Goal: Information Seeking & Learning: Learn about a topic

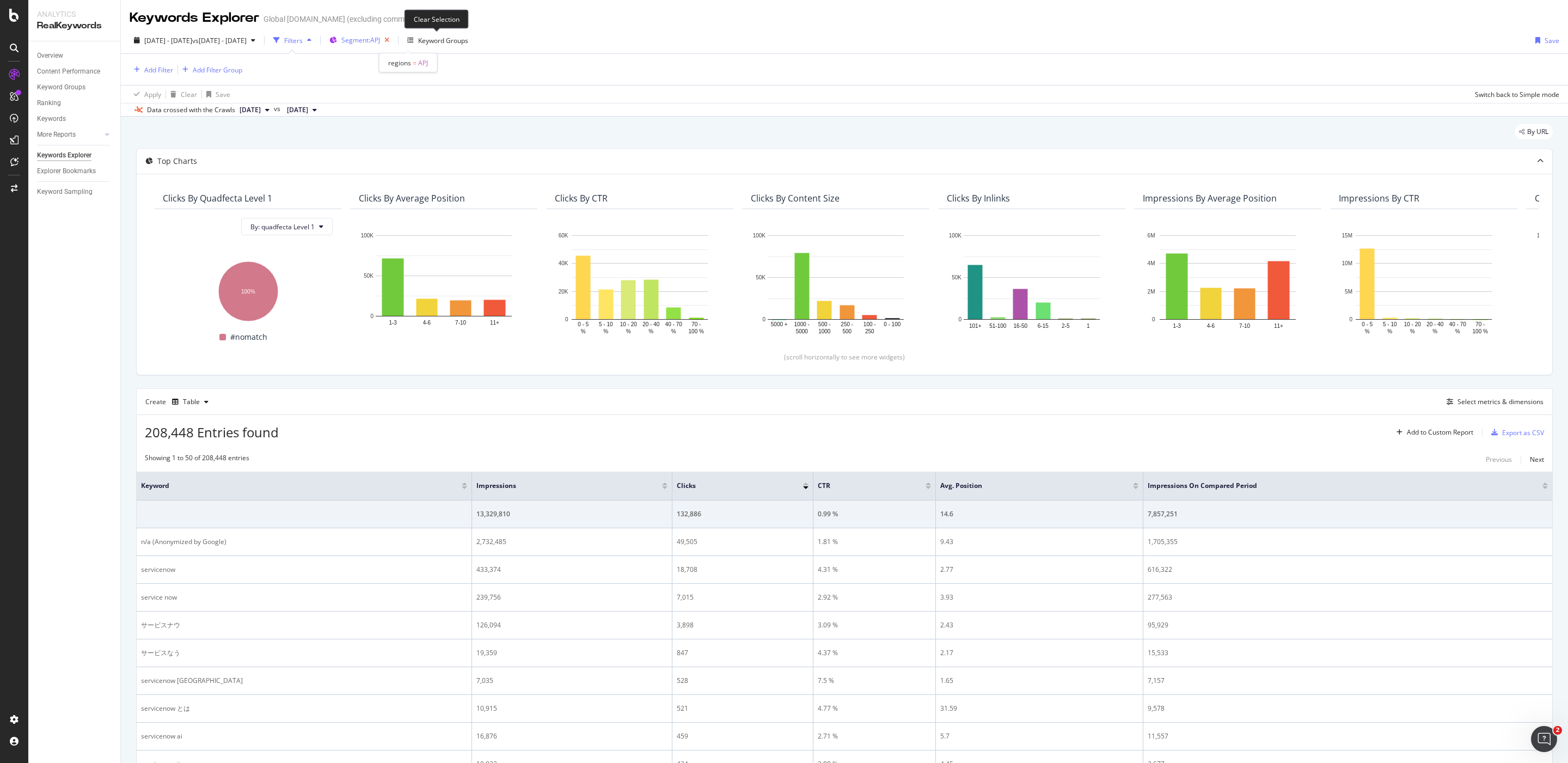
click at [394, 40] on icon "button" at bounding box center [386, 40] width 13 height 15
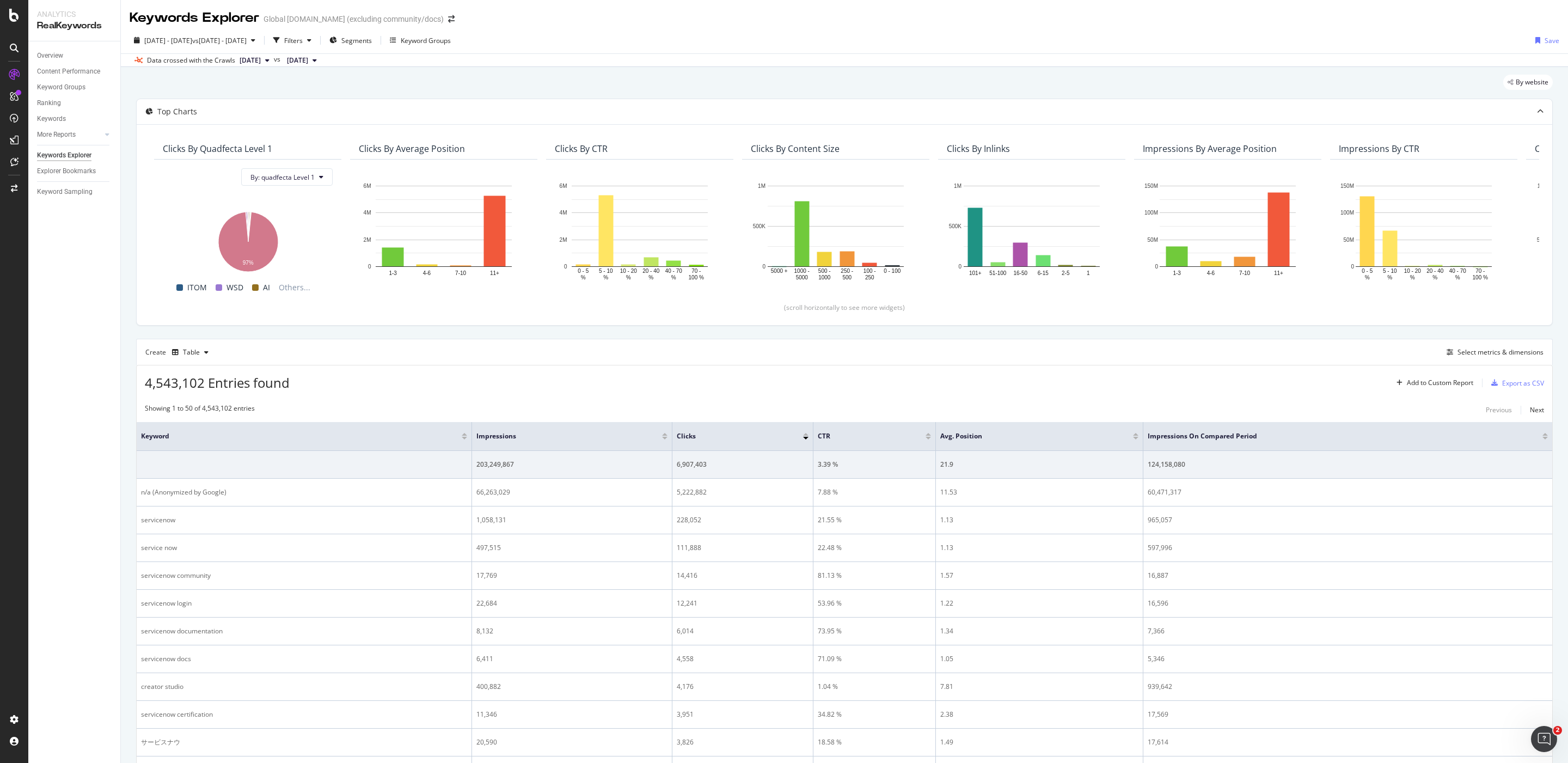
click at [291, 87] on div "By website" at bounding box center [844, 87] width 1417 height 24
click at [256, 58] on span "2025 Oct. 14th" at bounding box center [250, 61] width 21 height 10
click at [560, 87] on div "By website" at bounding box center [844, 87] width 1417 height 24
click at [303, 38] on div "Filters" at bounding box center [293, 40] width 19 height 9
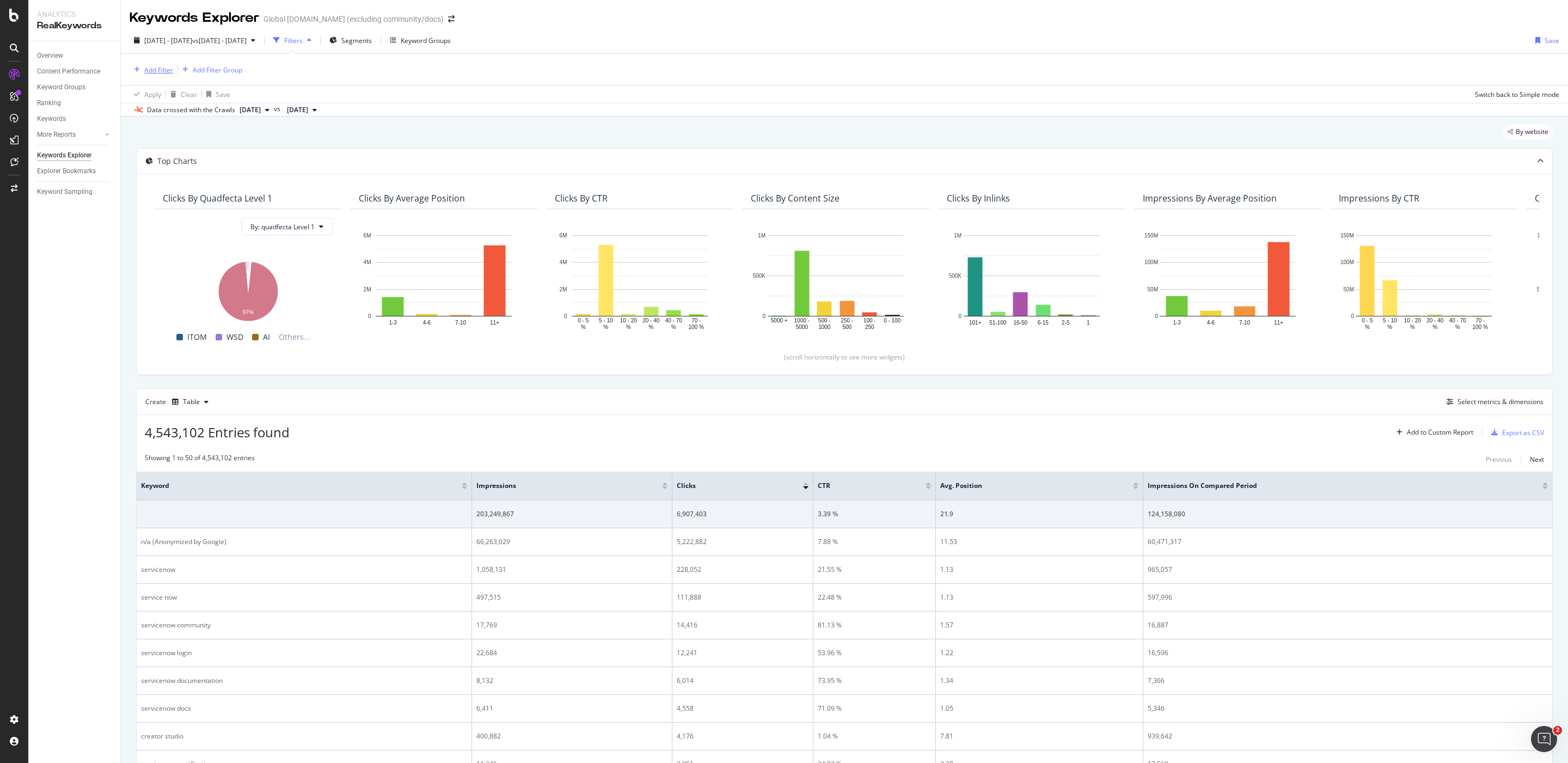
click at [151, 71] on div "Add Filter" at bounding box center [158, 70] width 29 height 9
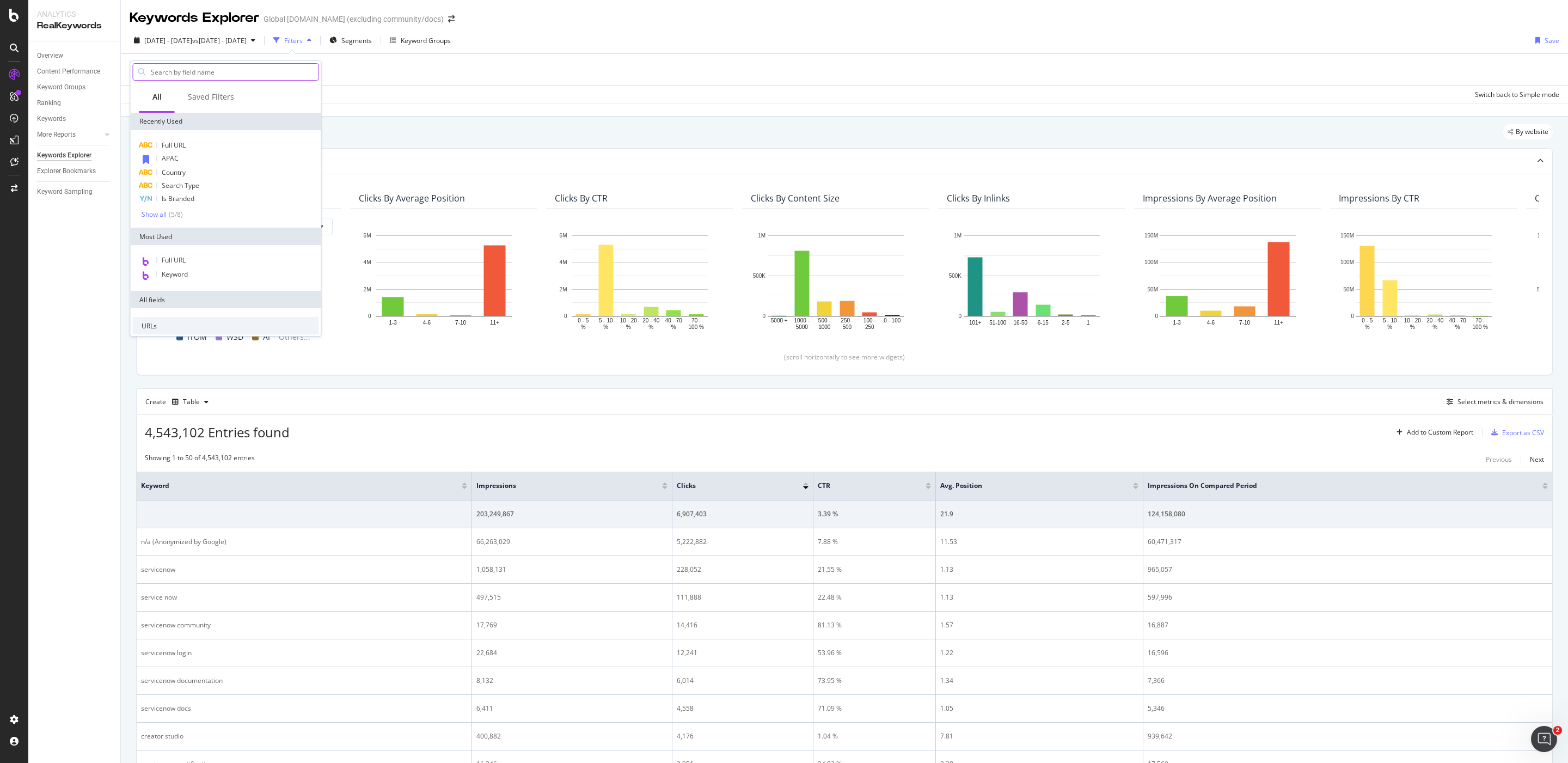
click at [186, 73] on input "text" at bounding box center [234, 71] width 169 height 16
click at [184, 155] on div "APAC" at bounding box center [225, 159] width 186 height 14
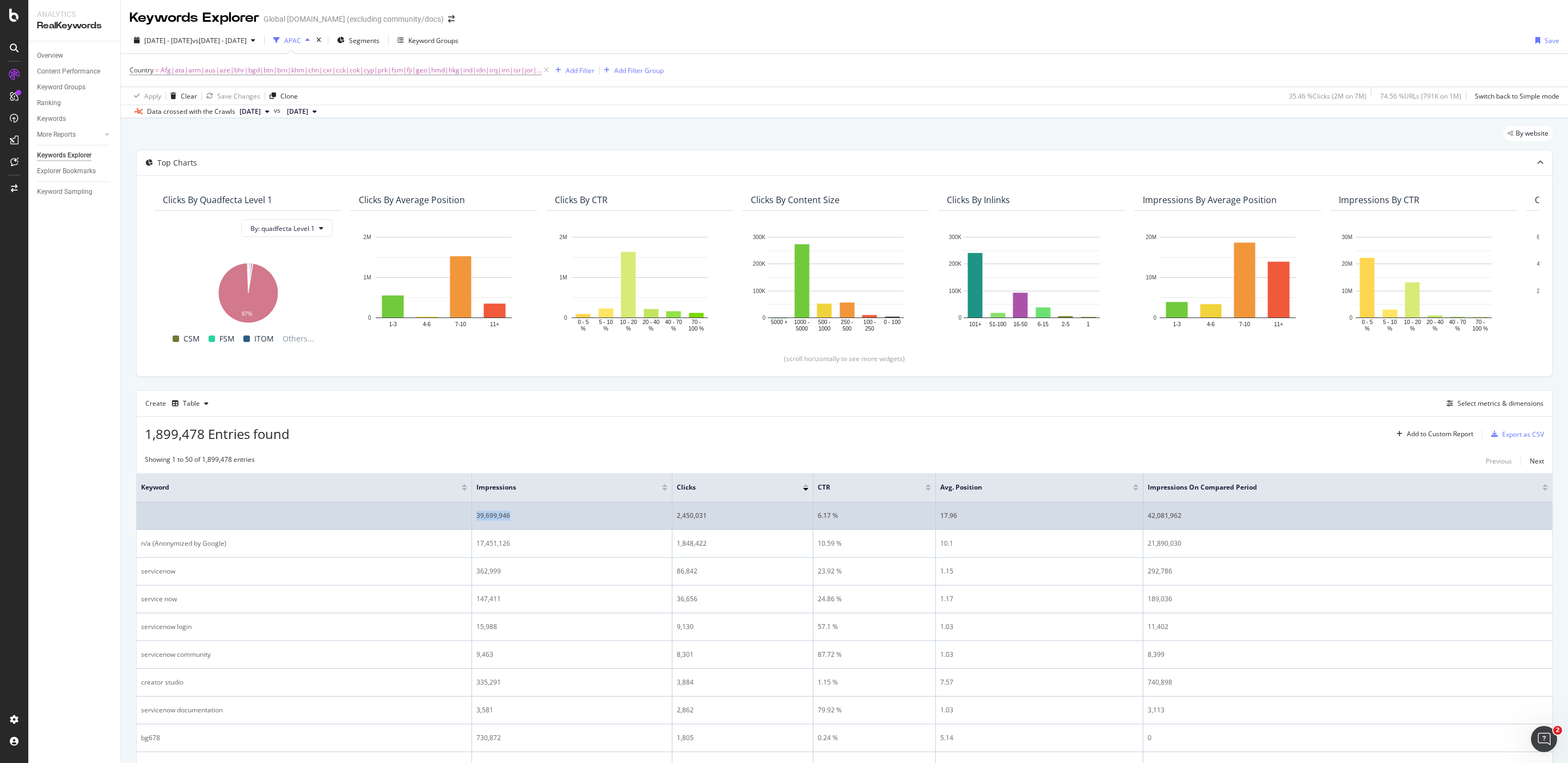
drag, startPoint x: 547, startPoint y: 523, endPoint x: 471, endPoint y: 516, distance: 76.3
click at [471, 516] on tr "39,699,946 2,450,031 6.17 % 17.96 42,081,962" at bounding box center [845, 516] width 1416 height 28
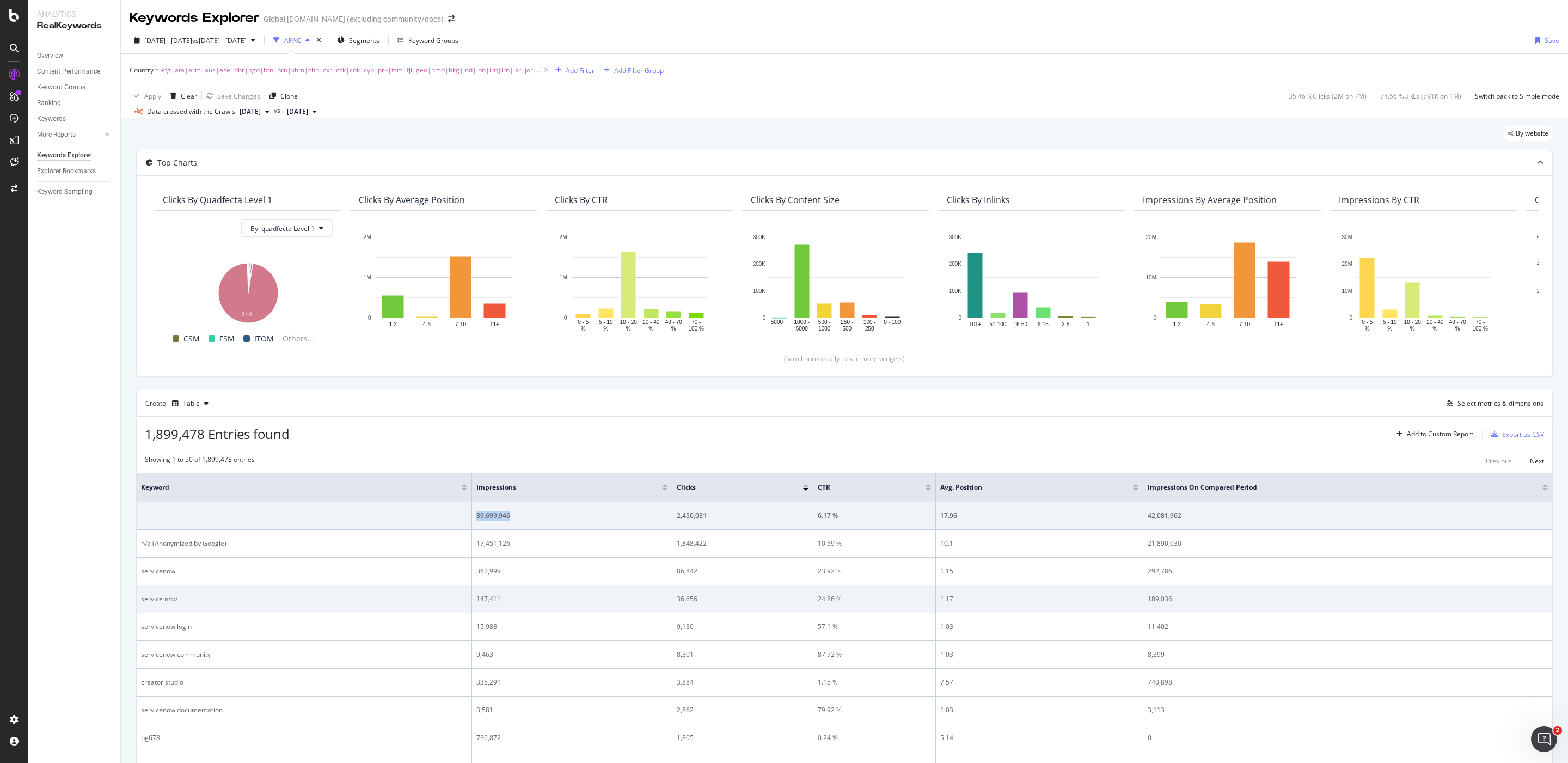
copy tr "39,699,946"
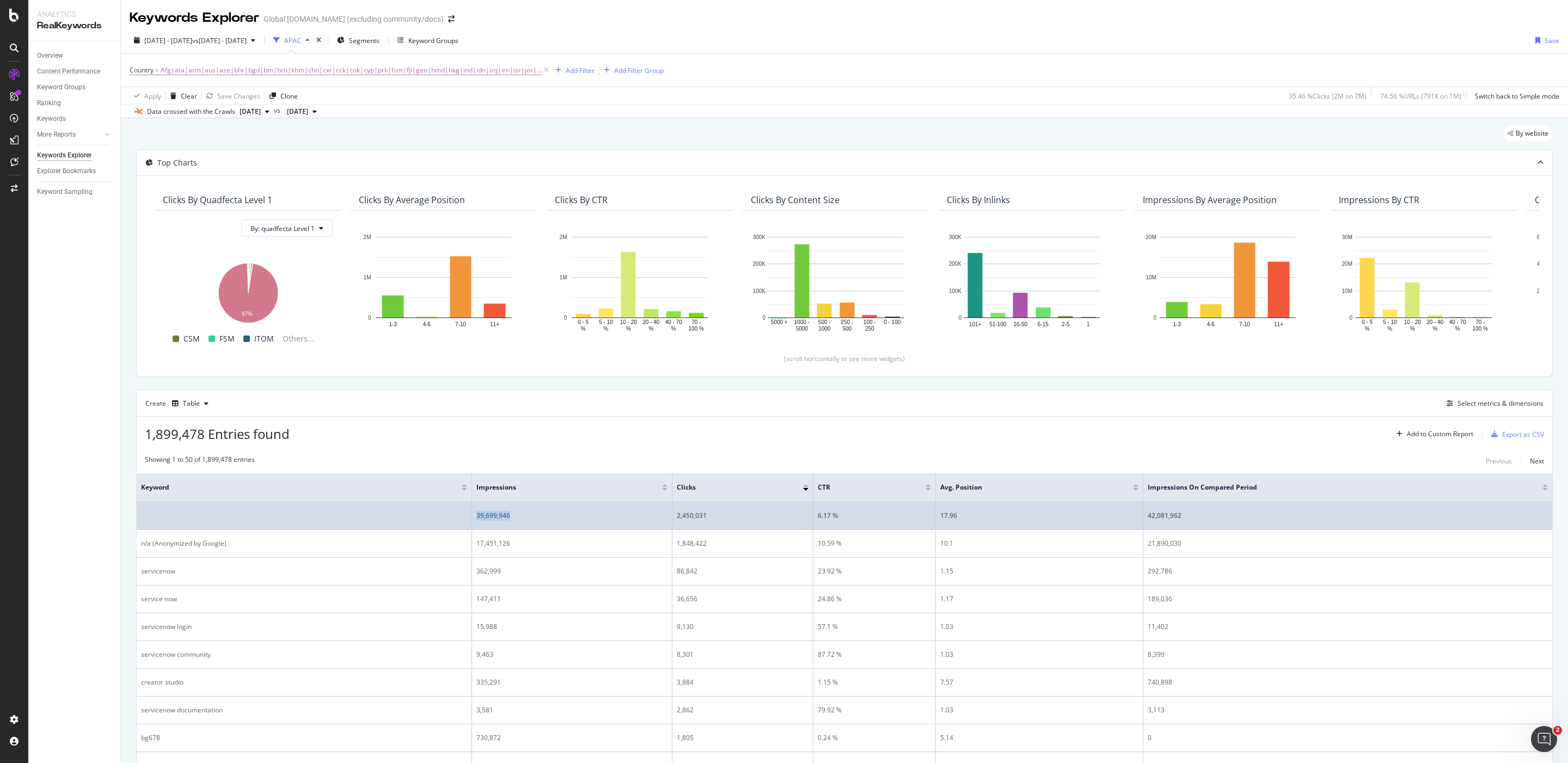
click at [485, 518] on div "39,699,946" at bounding box center [572, 516] width 191 height 10
click at [1174, 517] on div "42,081,962" at bounding box center [1347, 516] width 400 height 10
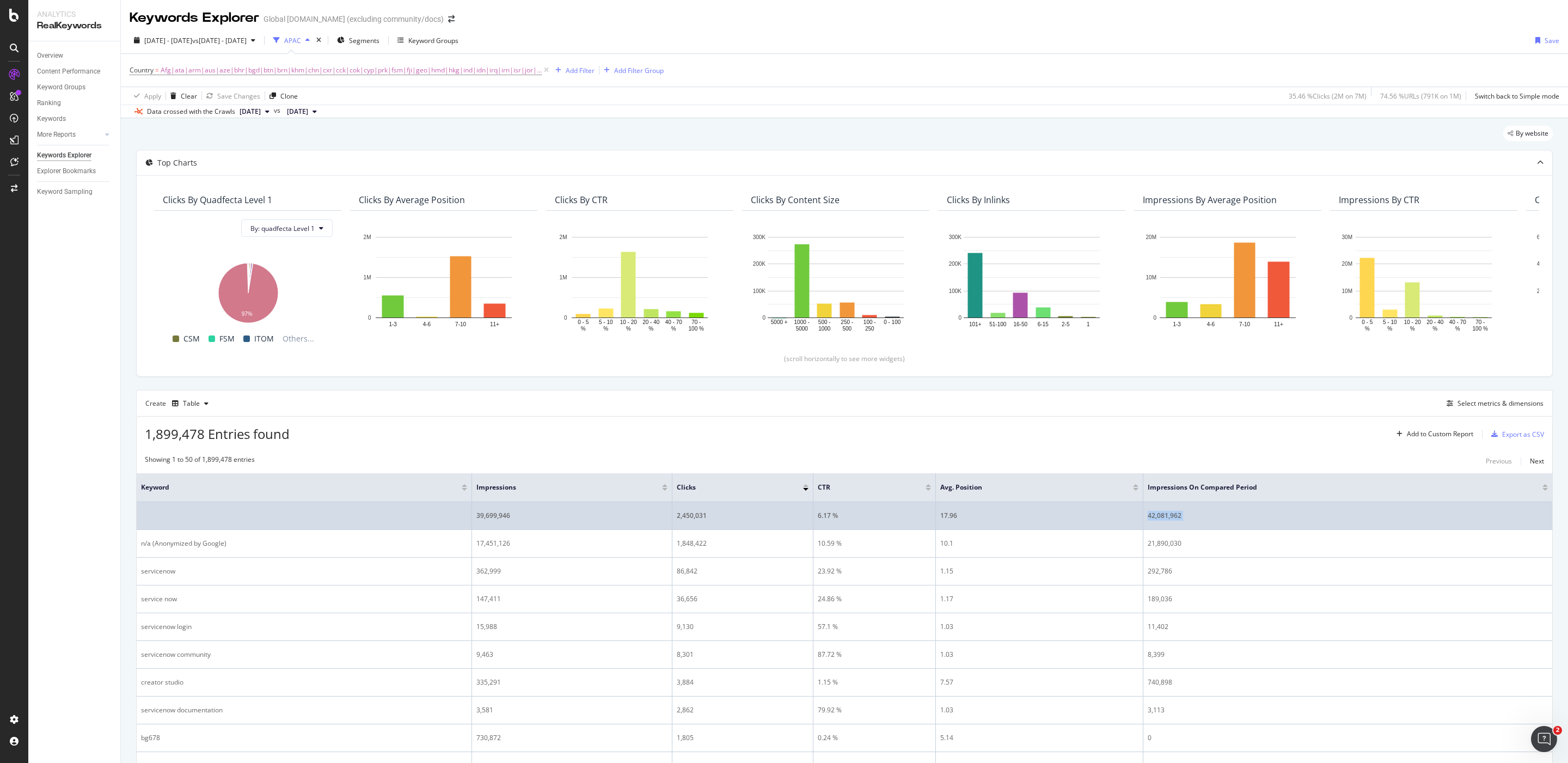
click at [1174, 517] on div "42,081,962" at bounding box center [1347, 516] width 400 height 10
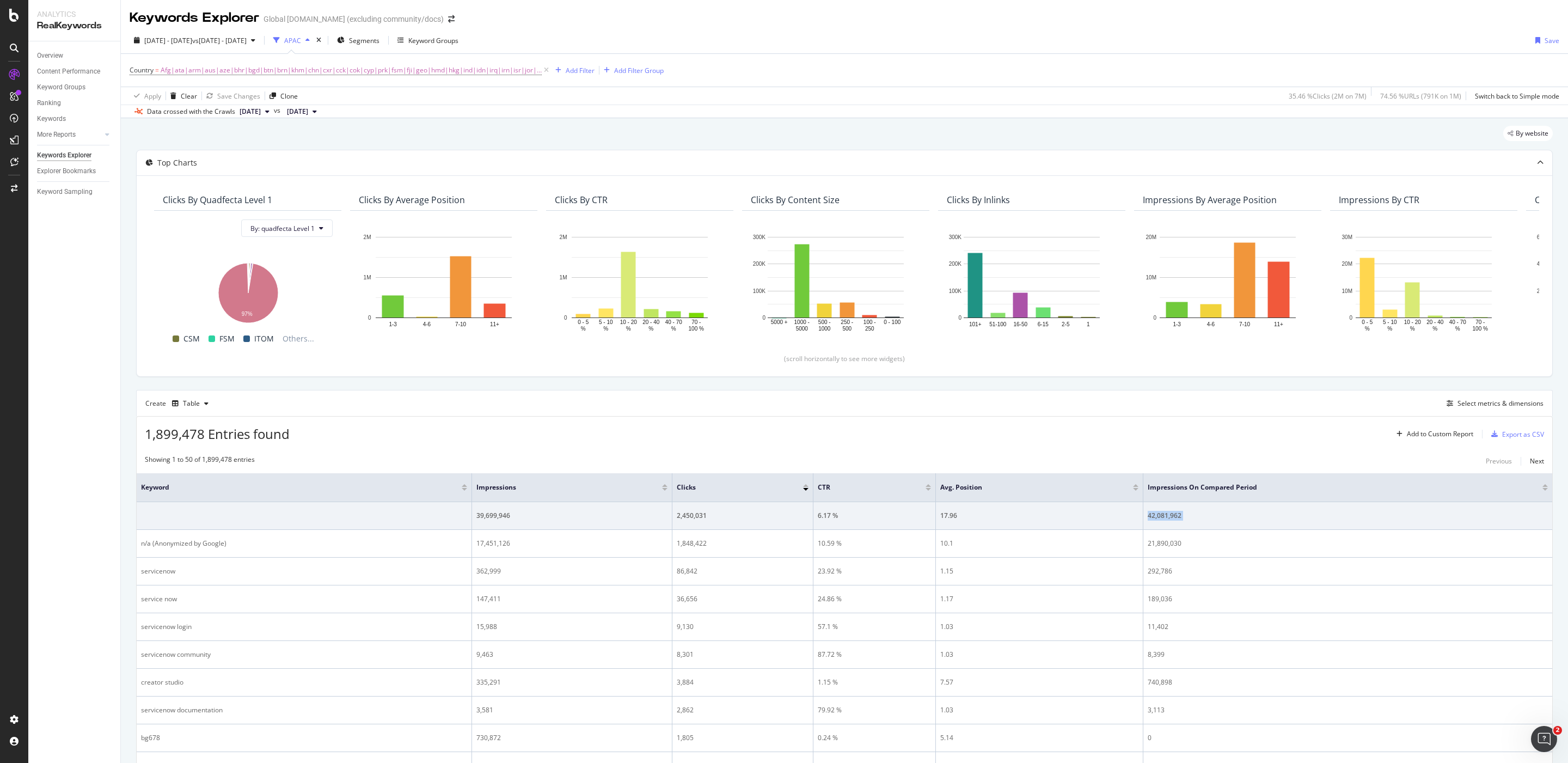
copy tbody "42,081,962"
click at [542, 68] on icon at bounding box center [546, 71] width 9 height 11
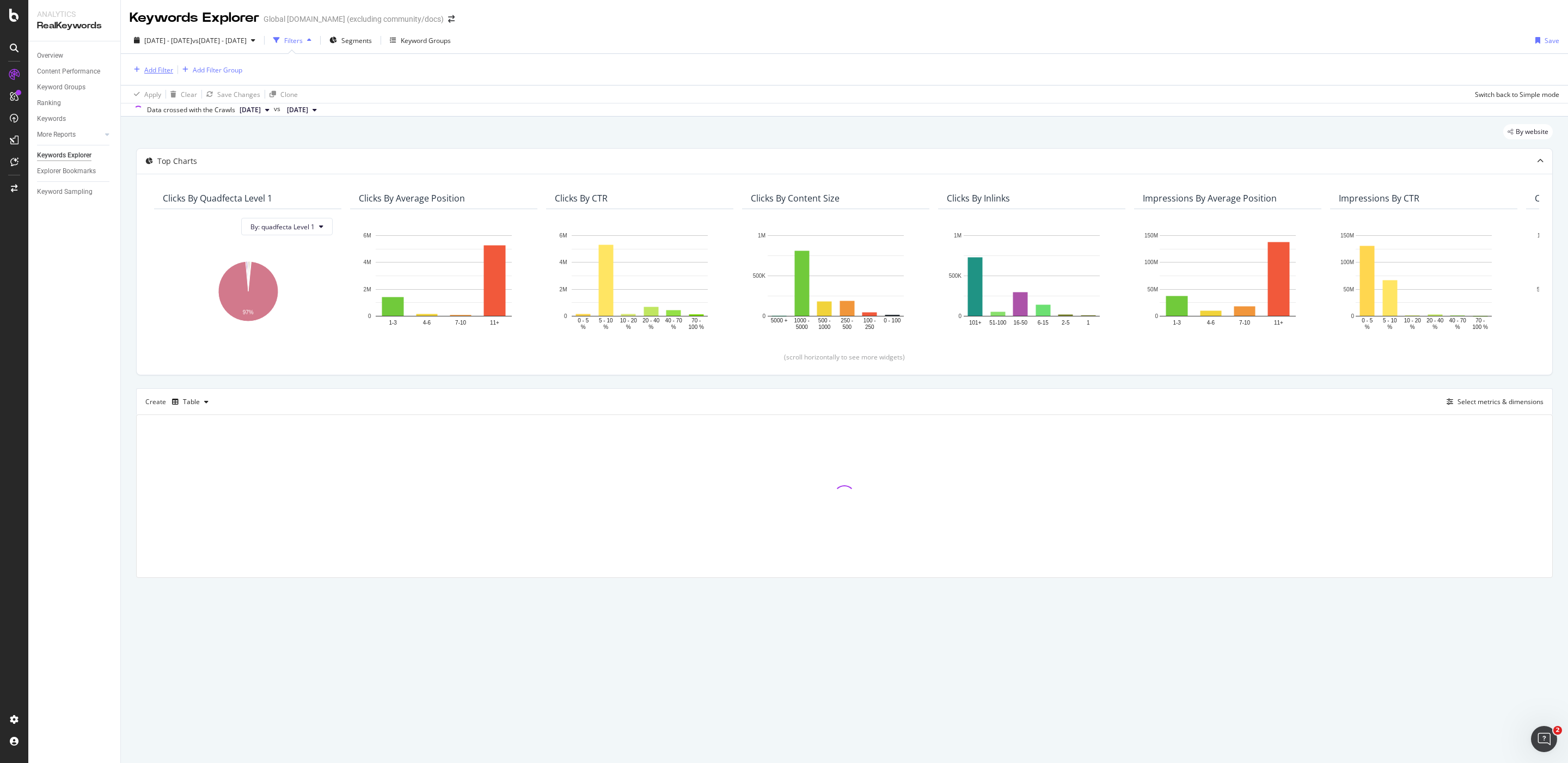
click at [141, 64] on div "Add Filter" at bounding box center [151, 69] width 43 height 12
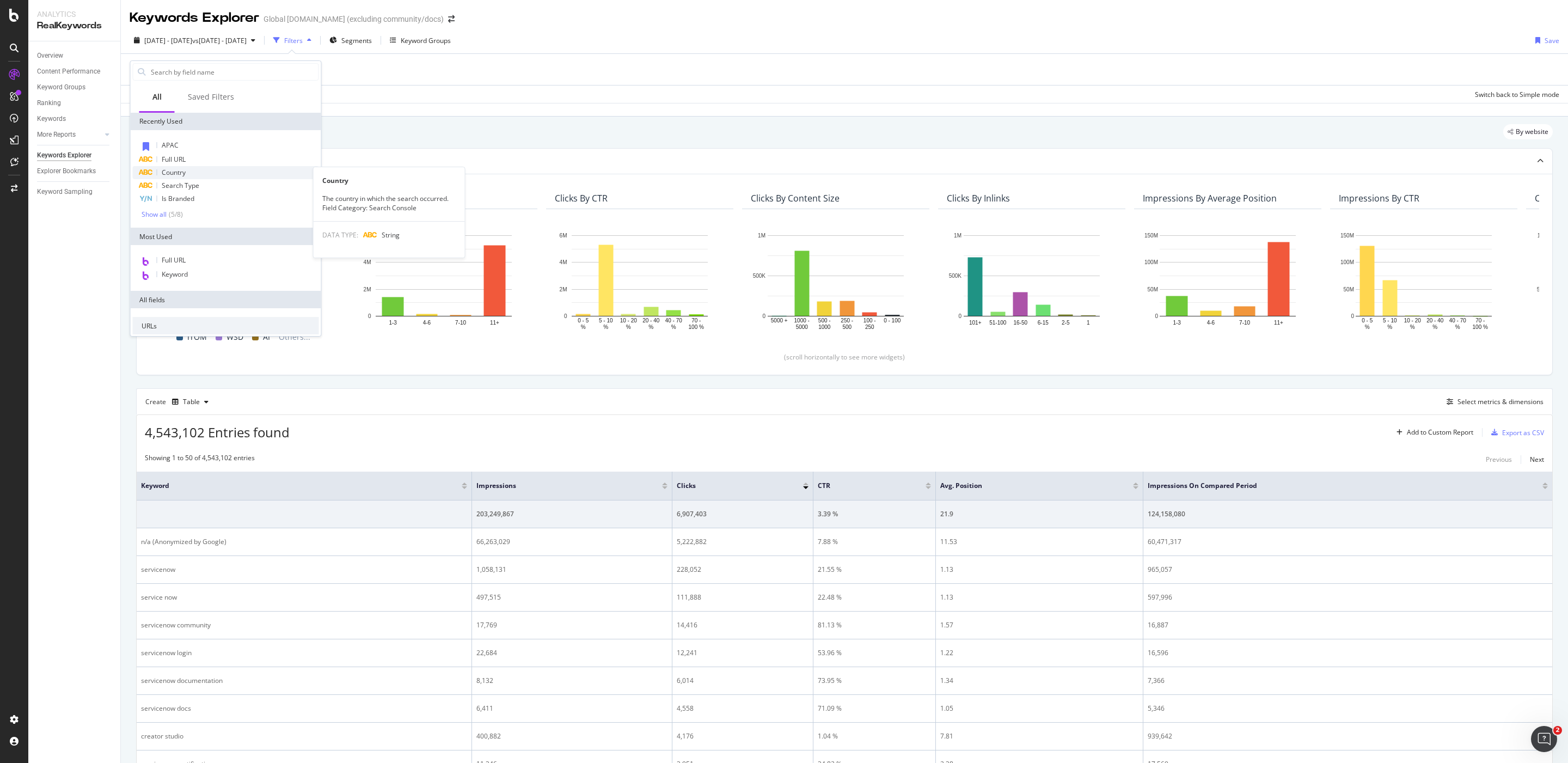
click at [199, 174] on div "Country" at bounding box center [225, 172] width 186 height 13
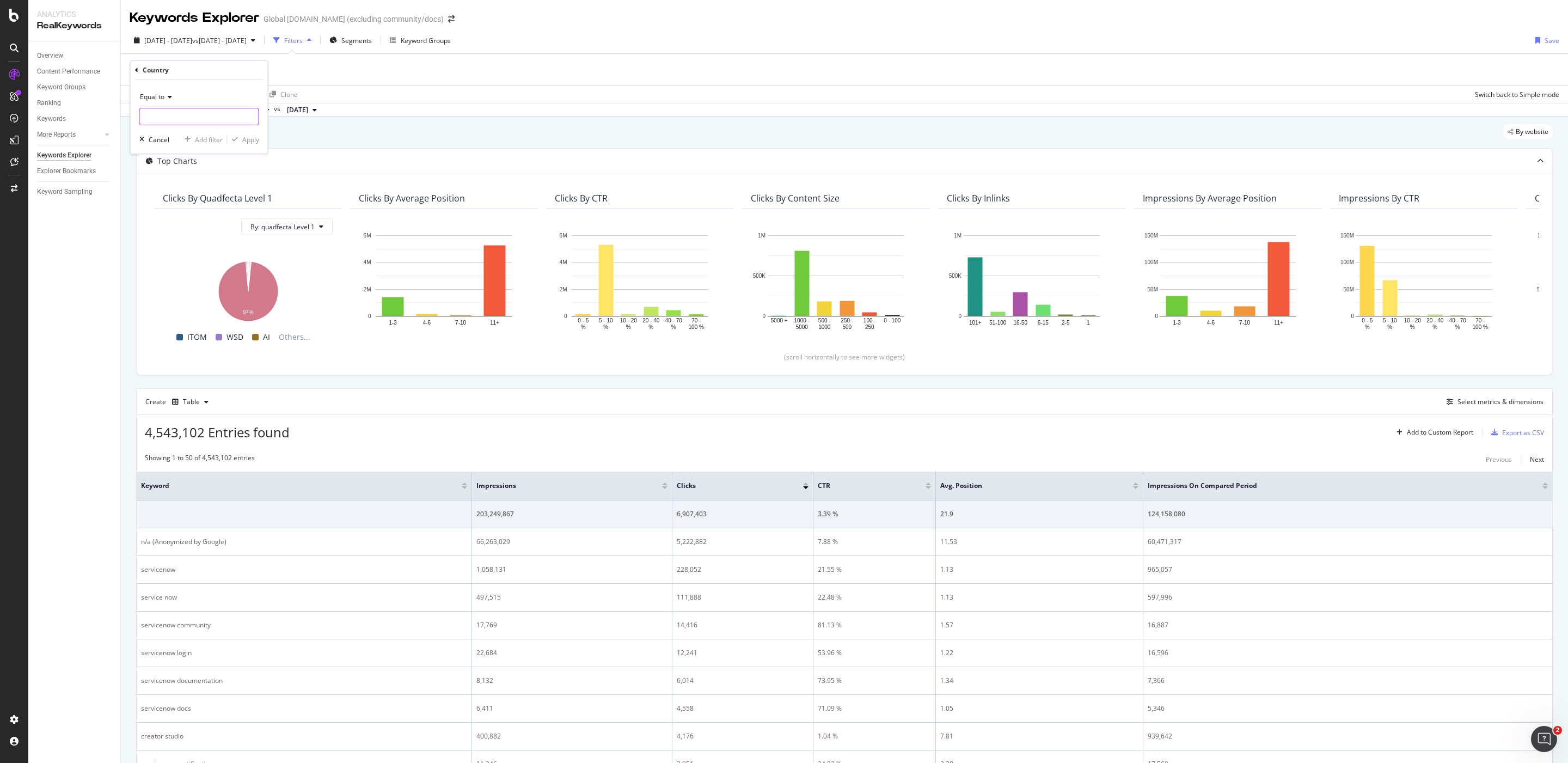
click at [188, 120] on input "text" at bounding box center [199, 116] width 119 height 17
type input "Australia"
click at [172, 135] on span "Australia" at bounding box center [179, 131] width 73 height 9
click at [251, 142] on div "Apply" at bounding box center [251, 139] width 17 height 9
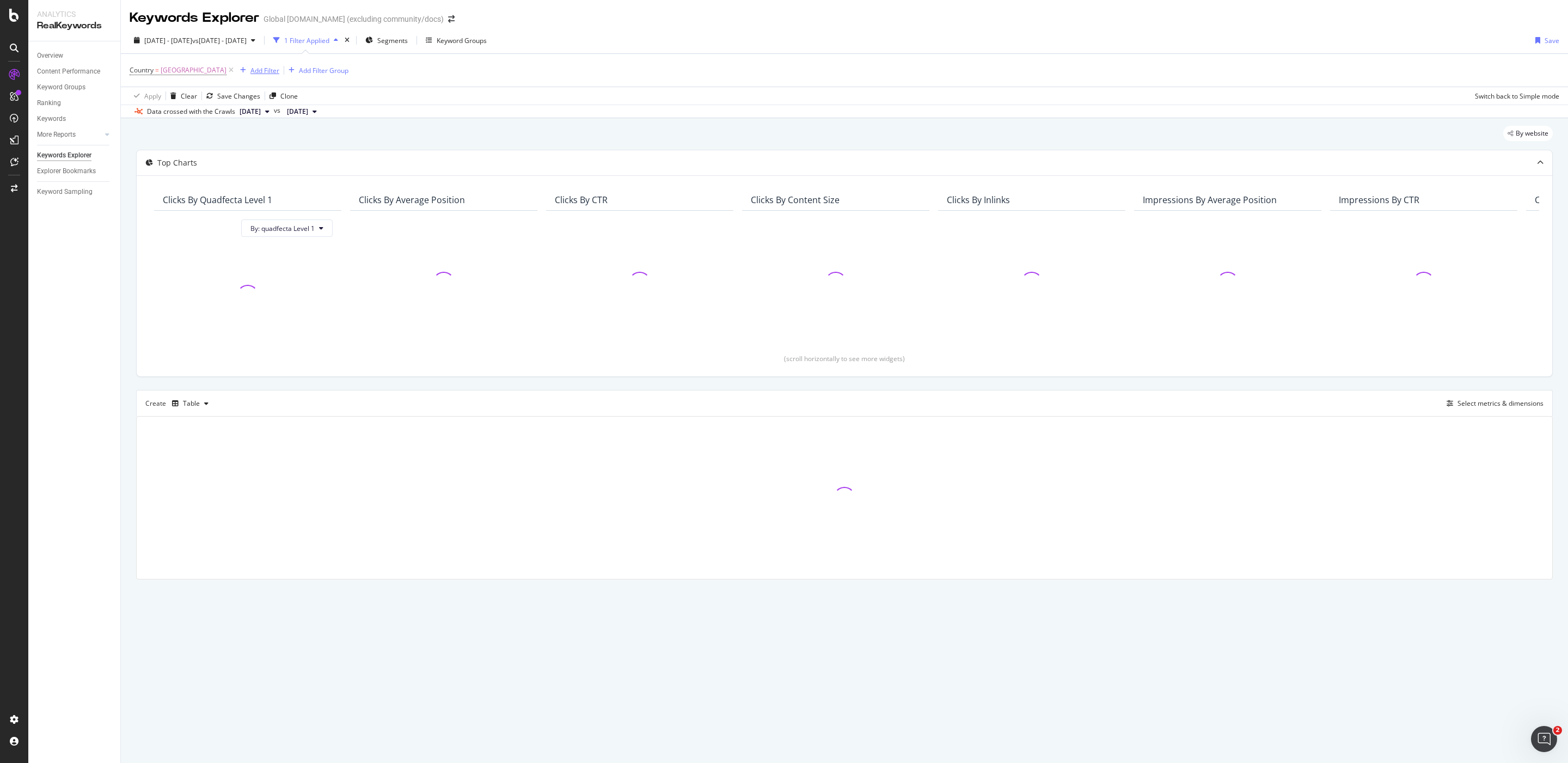
click at [251, 70] on div "Add Filter" at bounding box center [265, 70] width 29 height 9
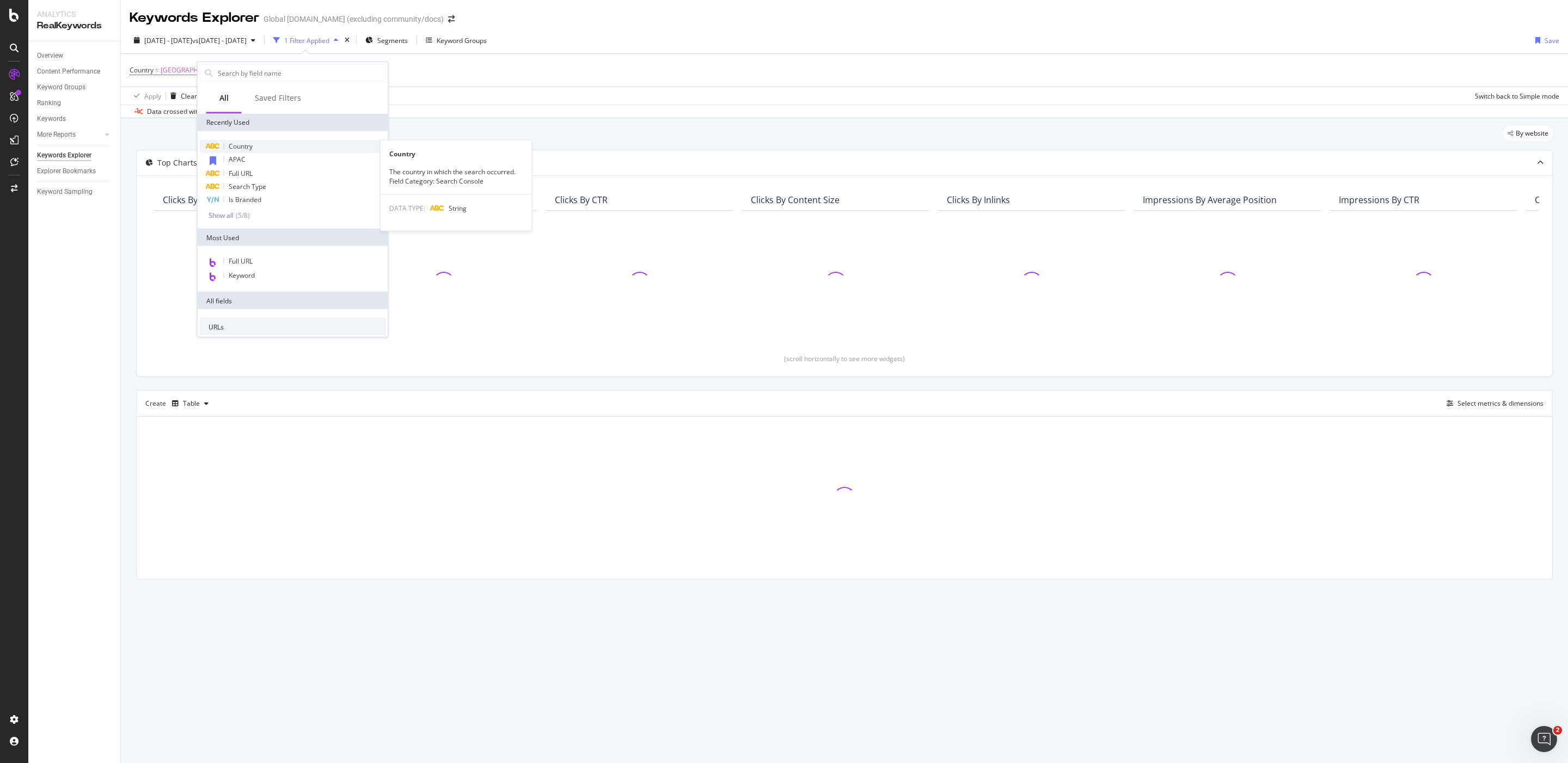
click at [263, 147] on div "Country" at bounding box center [293, 146] width 186 height 13
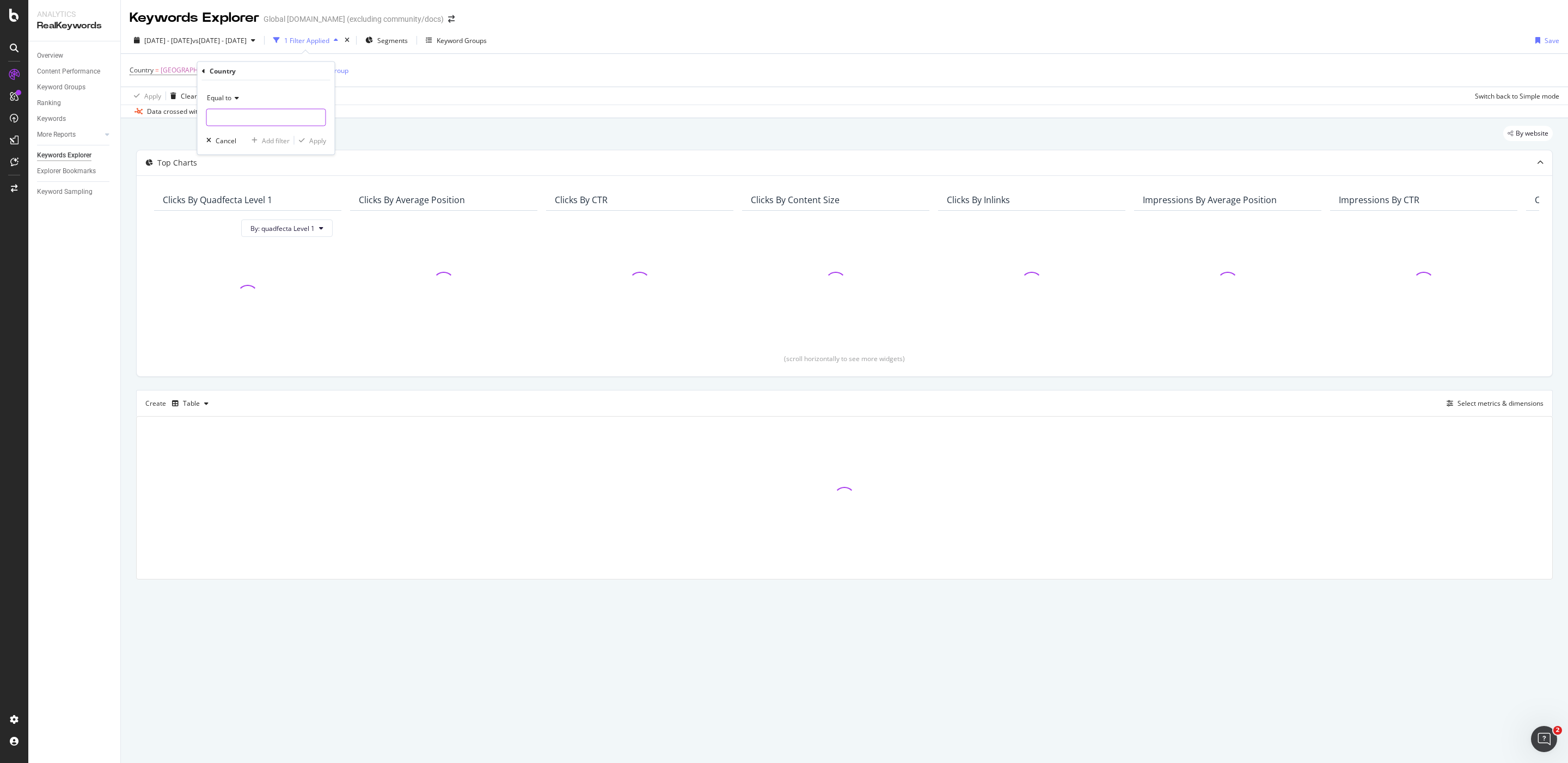
click at [260, 117] on input "text" at bounding box center [266, 117] width 119 height 17
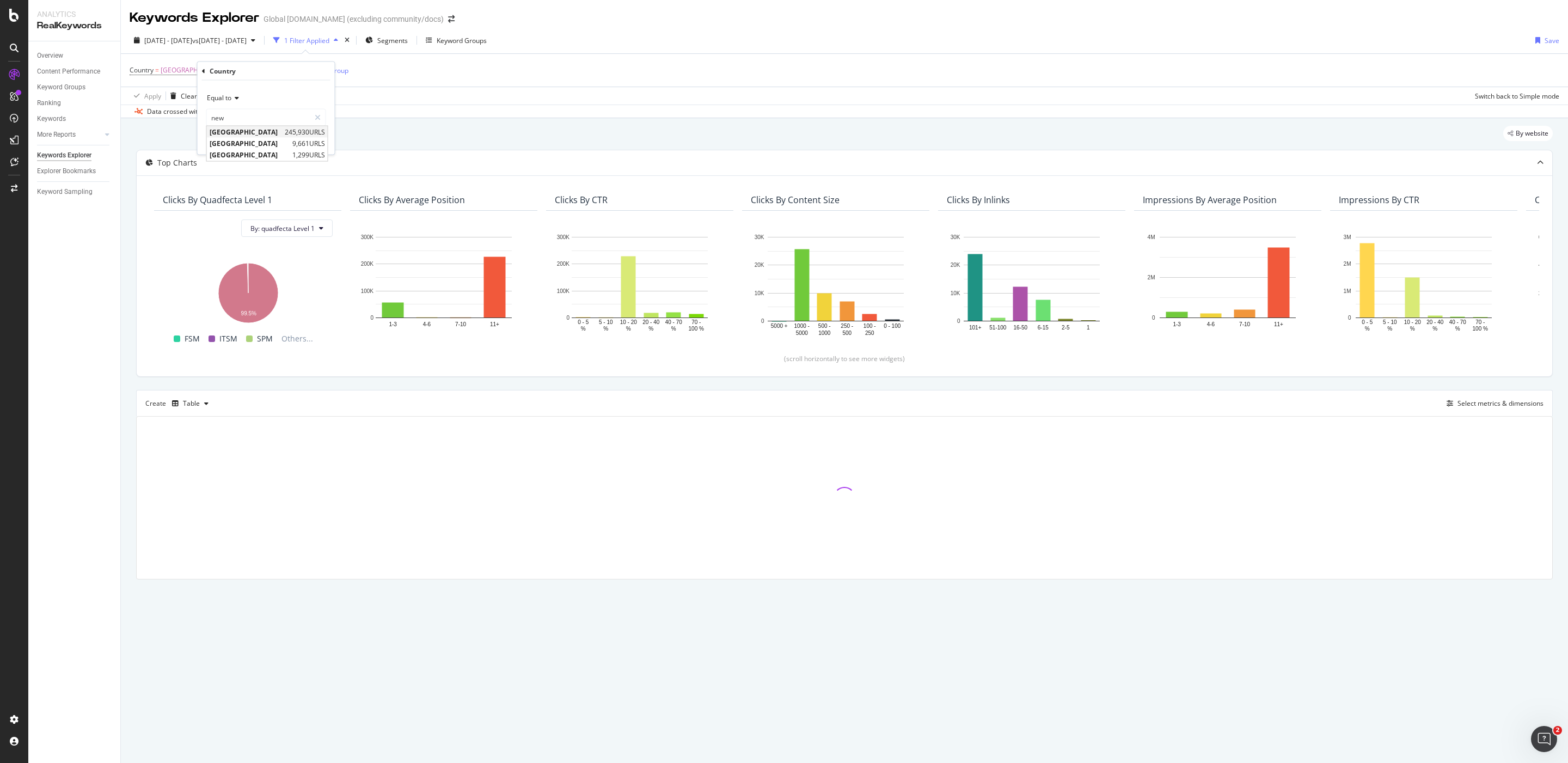
click at [285, 133] on span "245,930 URLS" at bounding box center [305, 131] width 40 height 9
type input "New Zealand"
click at [318, 142] on div "Apply" at bounding box center [318, 140] width 17 height 9
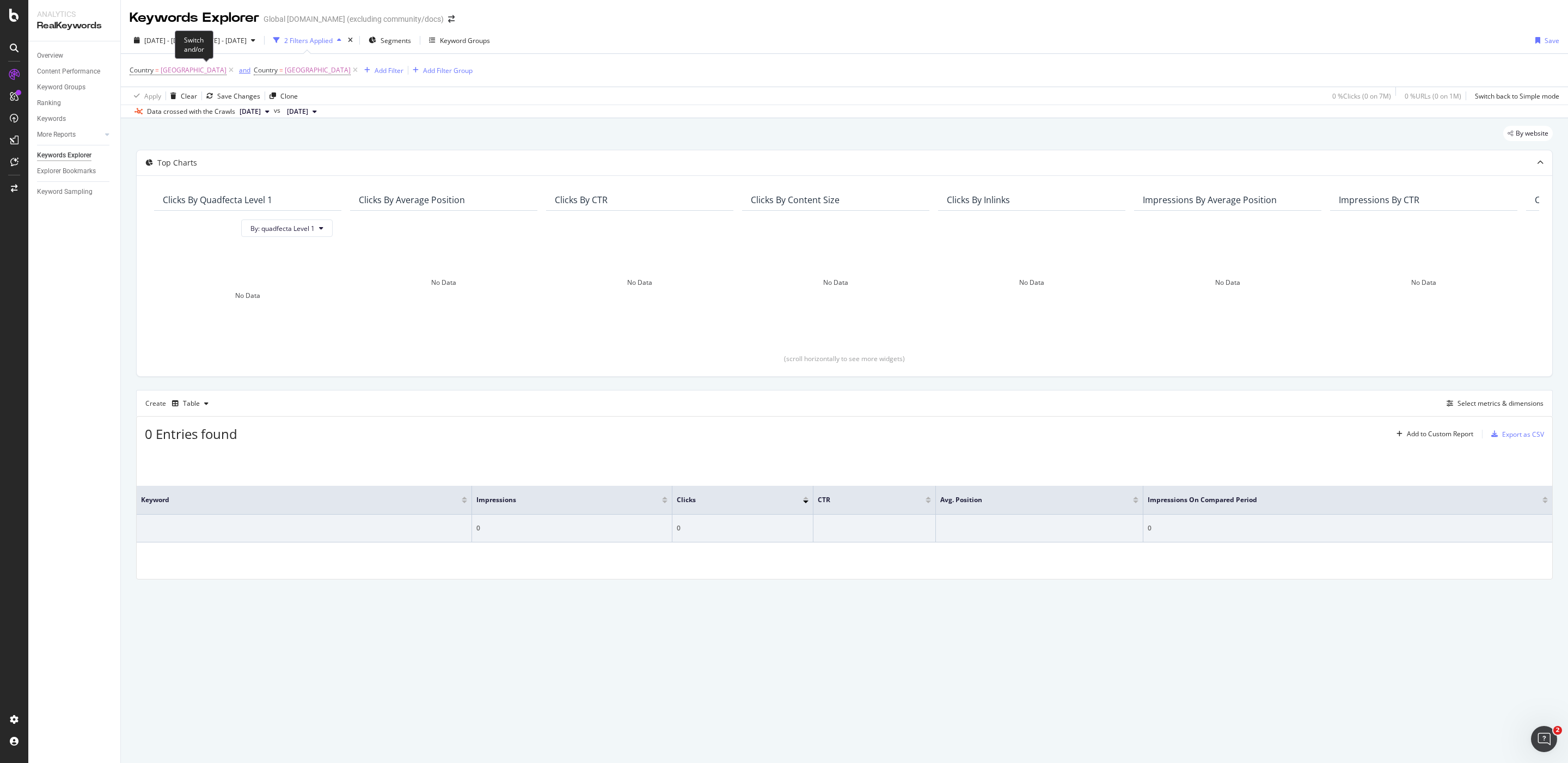
click at [239, 71] on div "and" at bounding box center [244, 70] width 11 height 9
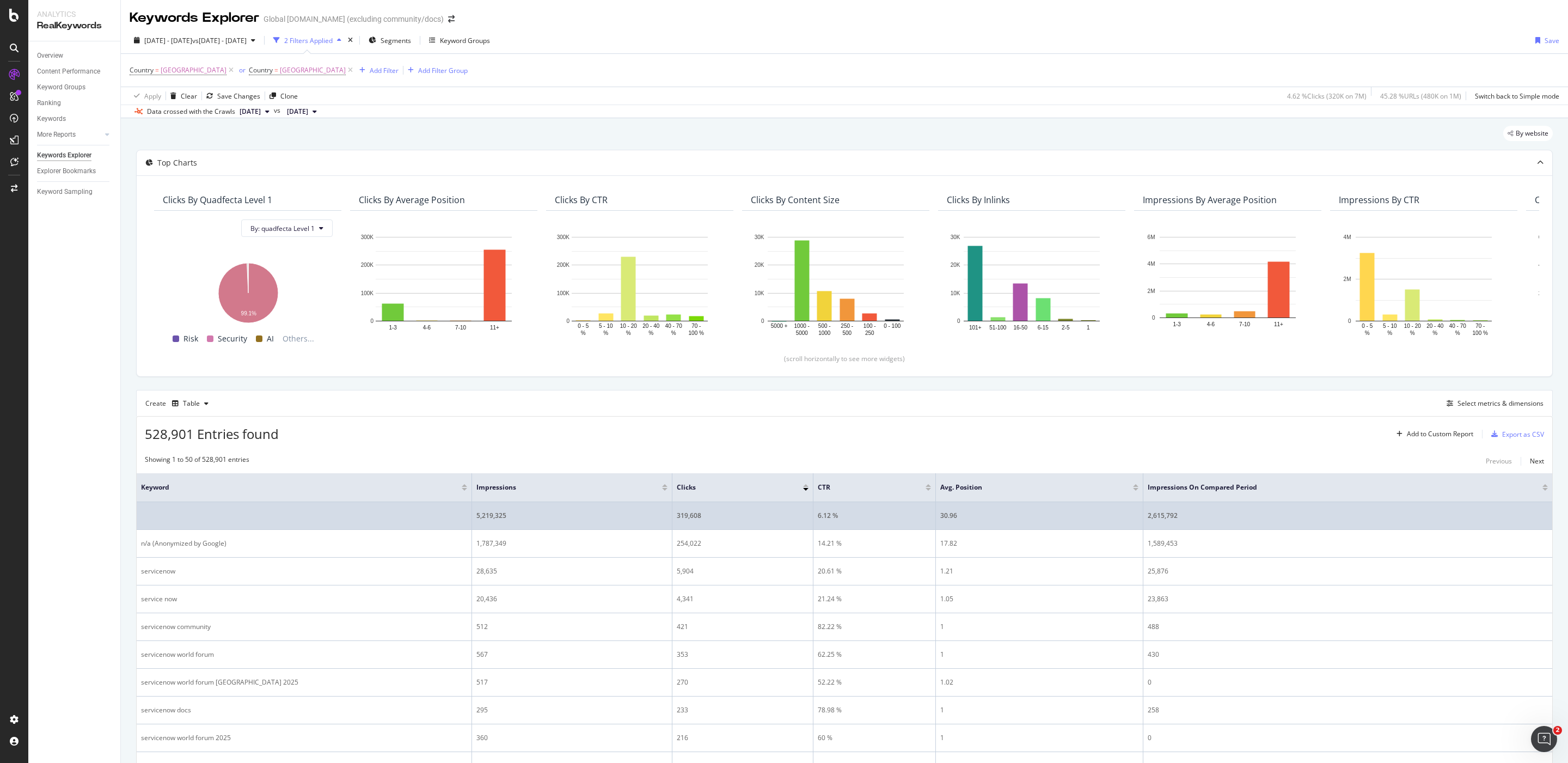
click at [527, 507] on td "5,219,325" at bounding box center [572, 516] width 200 height 28
drag, startPoint x: 519, startPoint y: 518, endPoint x: 475, endPoint y: 519, distance: 44.0
click at [475, 519] on td "5,219,325" at bounding box center [572, 516] width 200 height 28
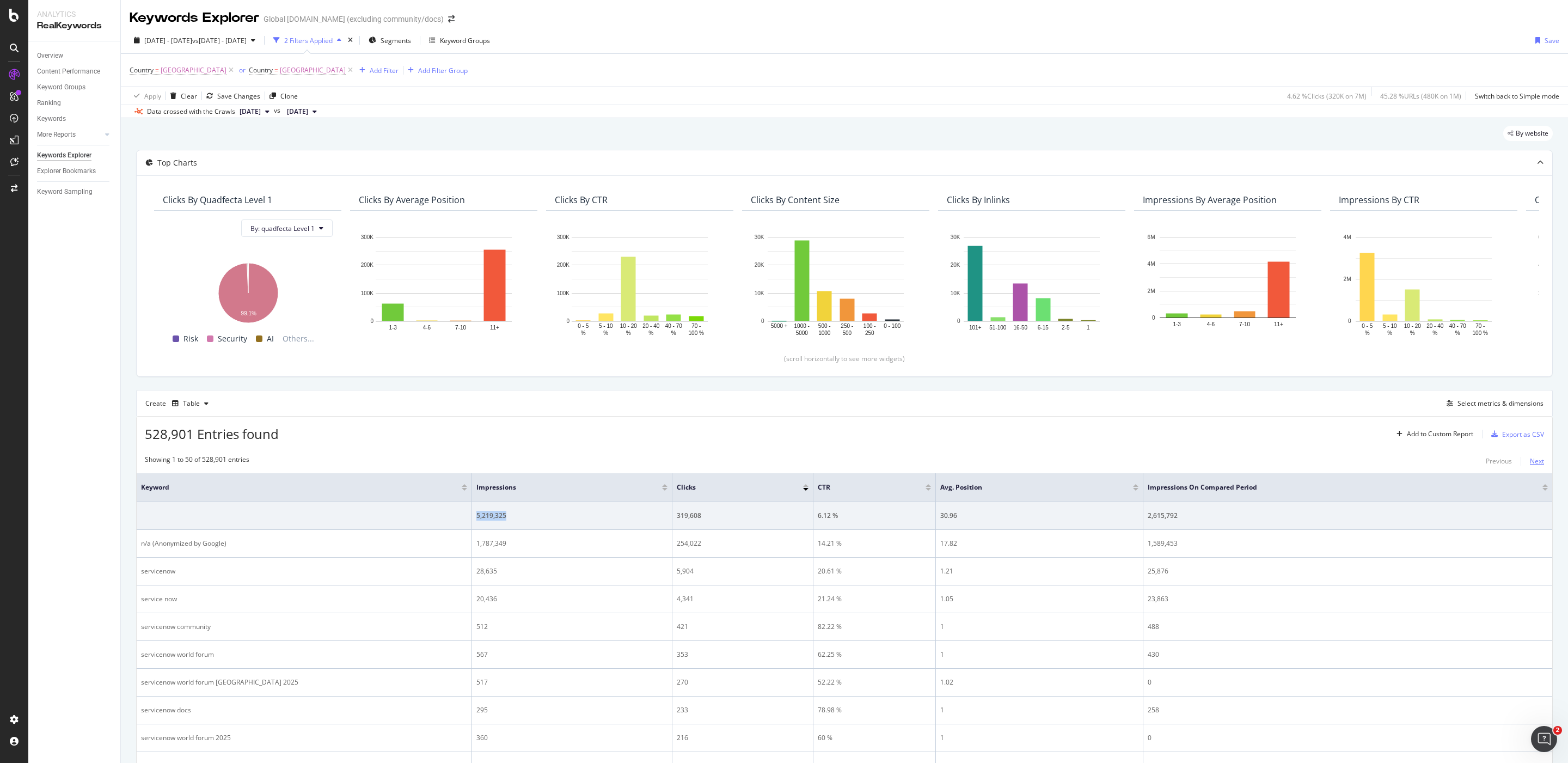
copy div "5,219,325"
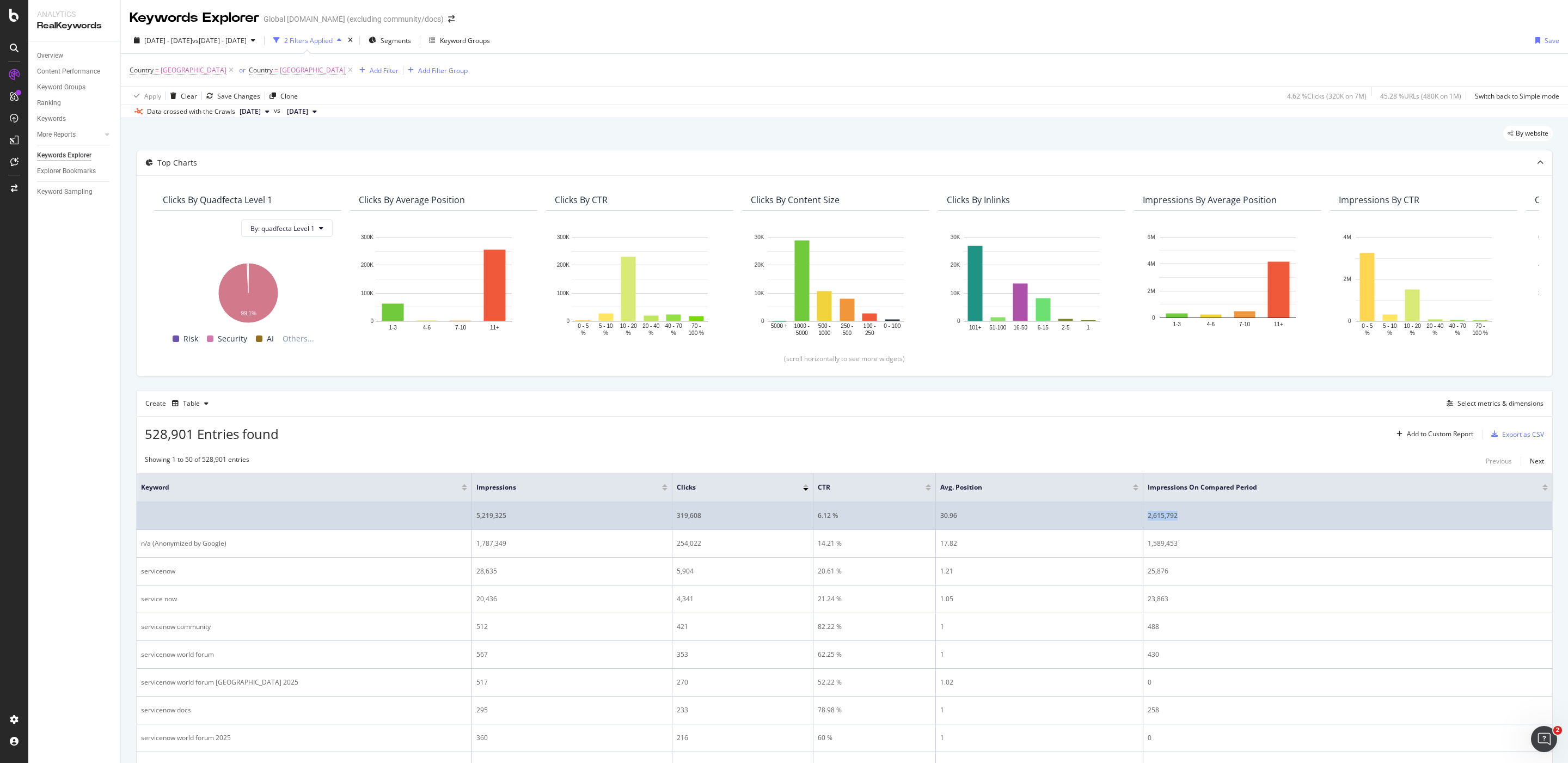
drag, startPoint x: 1177, startPoint y: 515, endPoint x: 1149, endPoint y: 518, distance: 28.2
click at [1149, 518] on div "2,615,792" at bounding box center [1347, 516] width 400 height 10
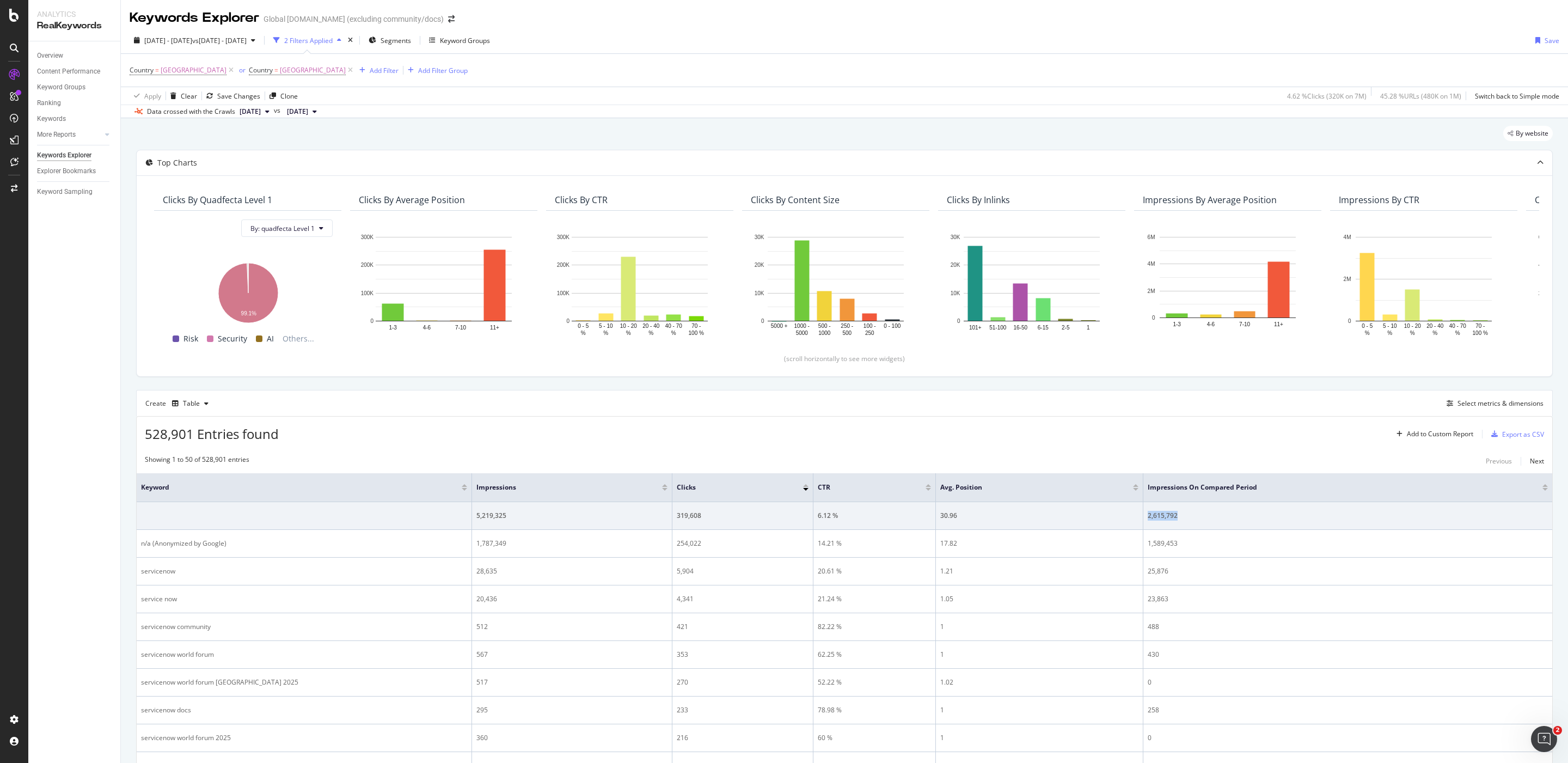
copy div "2,615,792"
click at [346, 69] on icon at bounding box center [350, 71] width 9 height 11
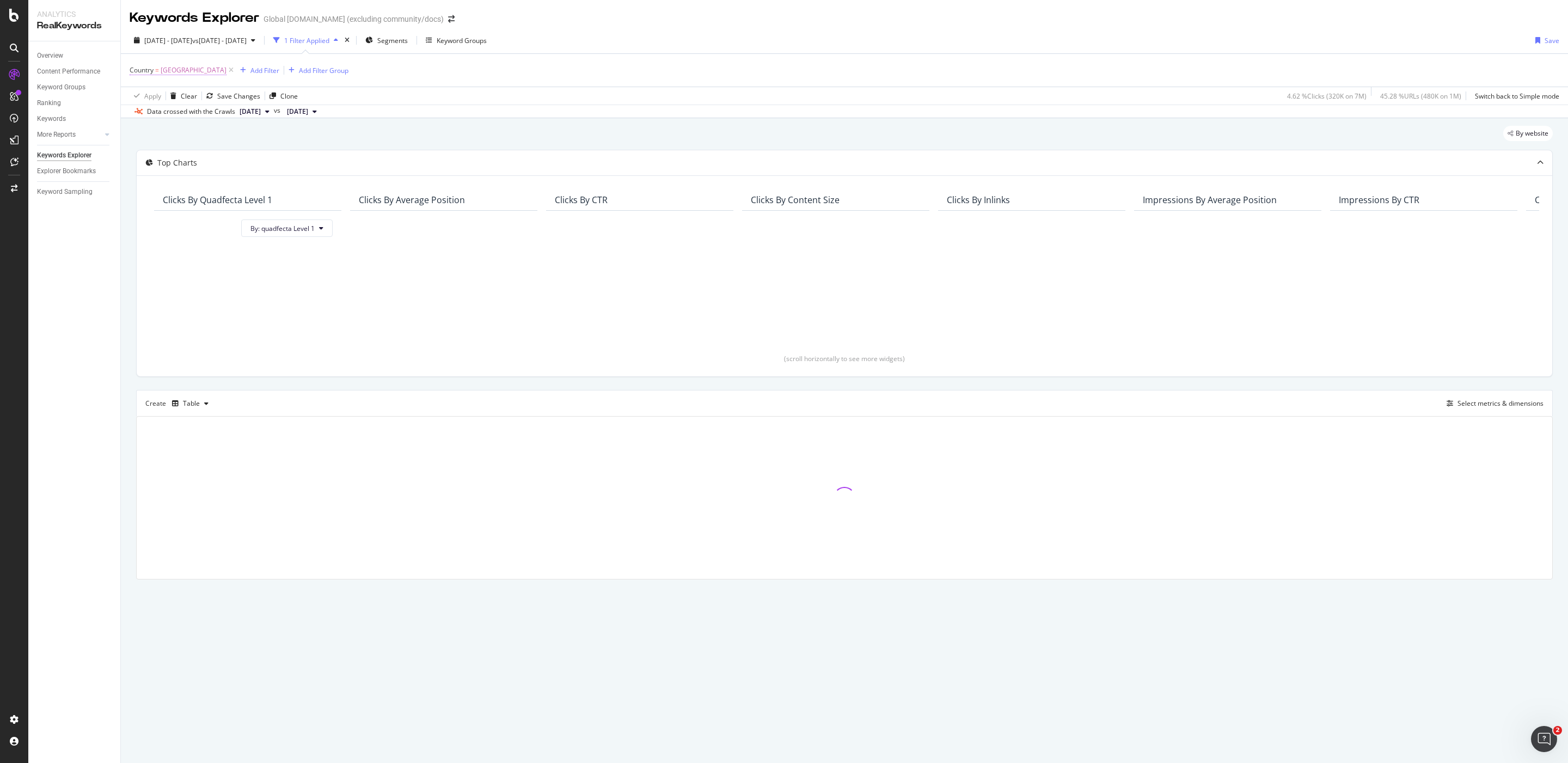
click at [168, 68] on span "Australia" at bounding box center [193, 71] width 66 height 15
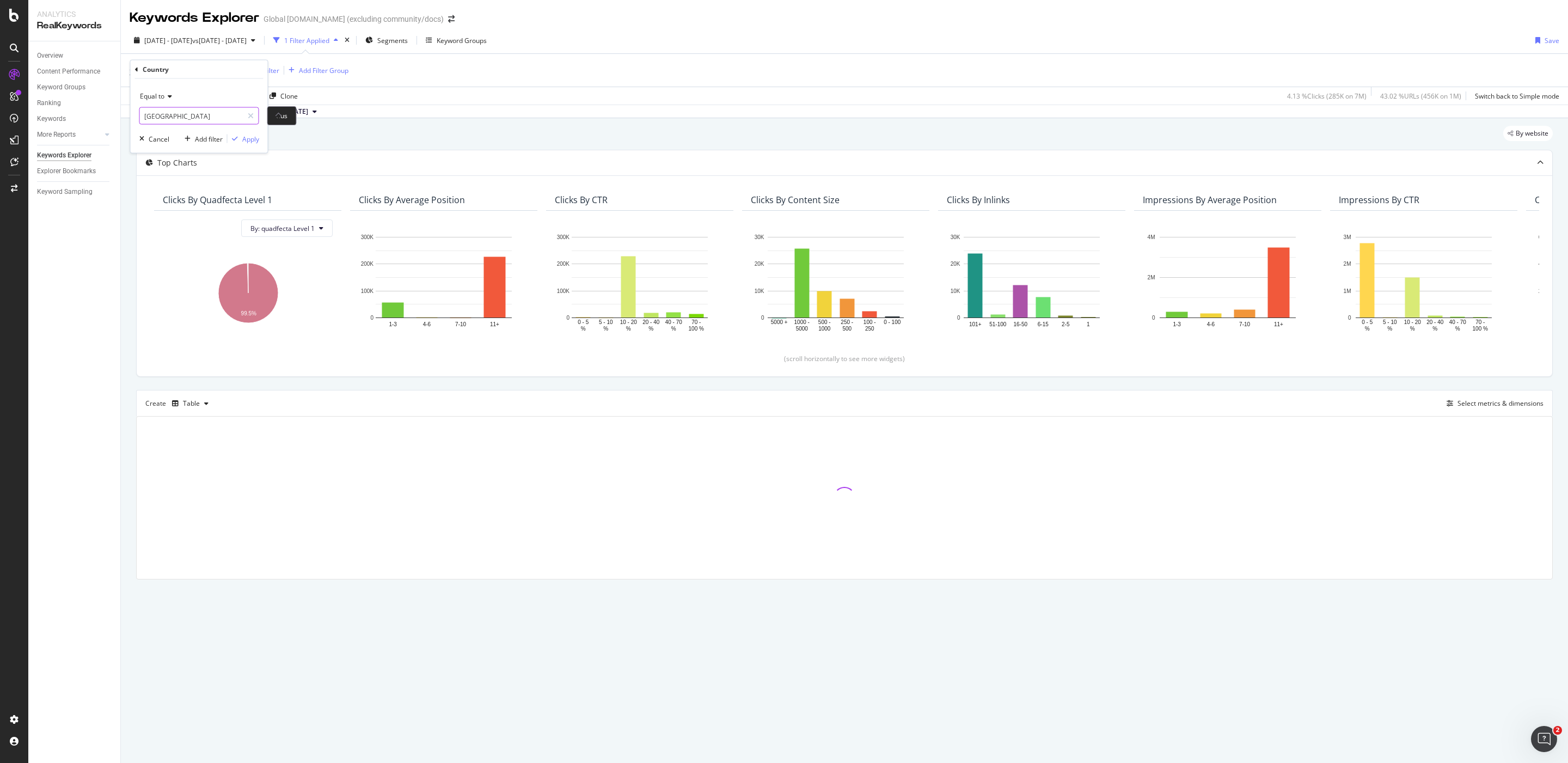
click at [173, 118] on input "Australia" at bounding box center [191, 116] width 103 height 17
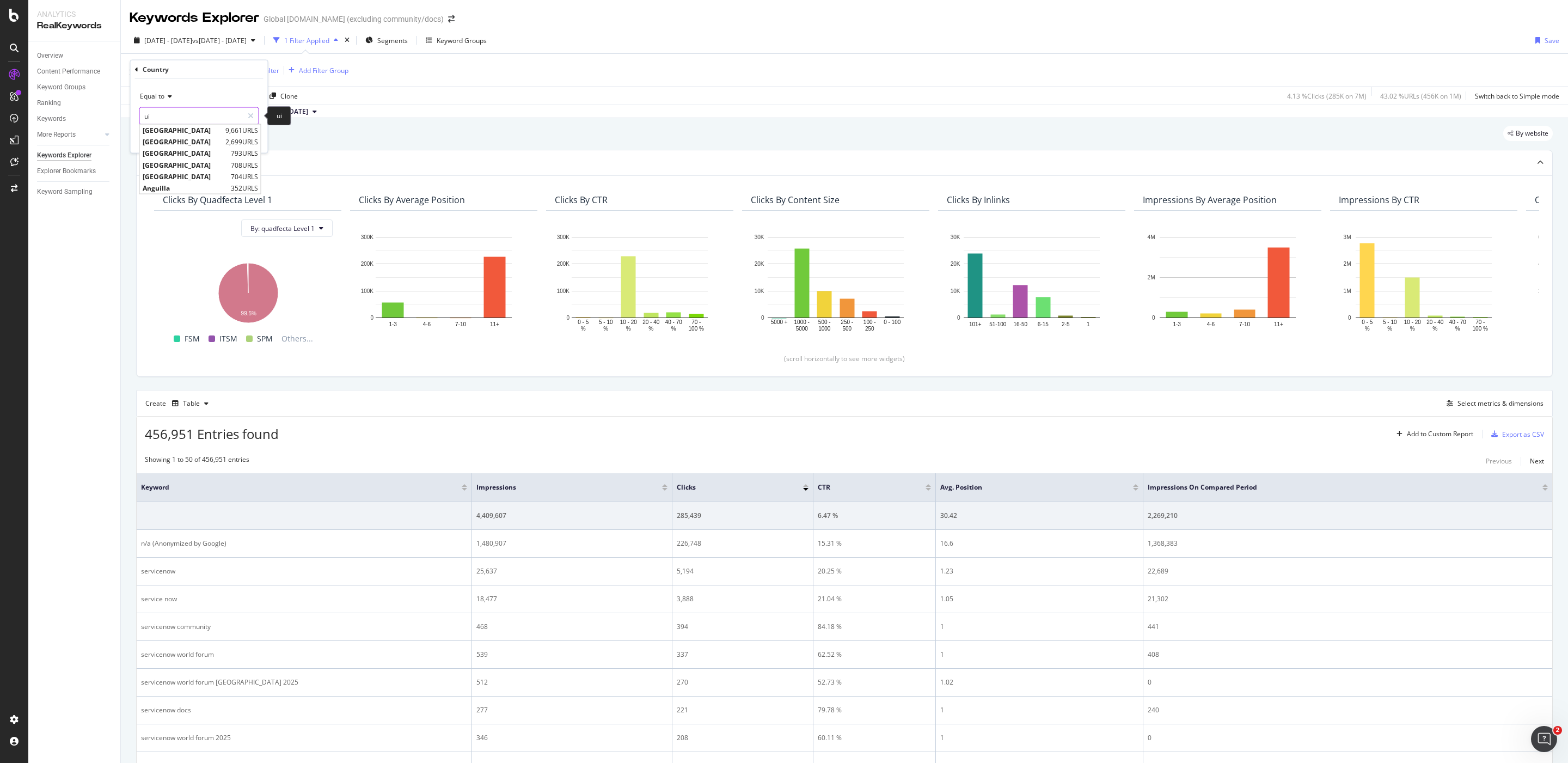
type input "u"
click at [161, 128] on span "India" at bounding box center [179, 130] width 73 height 9
type input "India"
click at [245, 141] on div "Apply" at bounding box center [251, 138] width 17 height 9
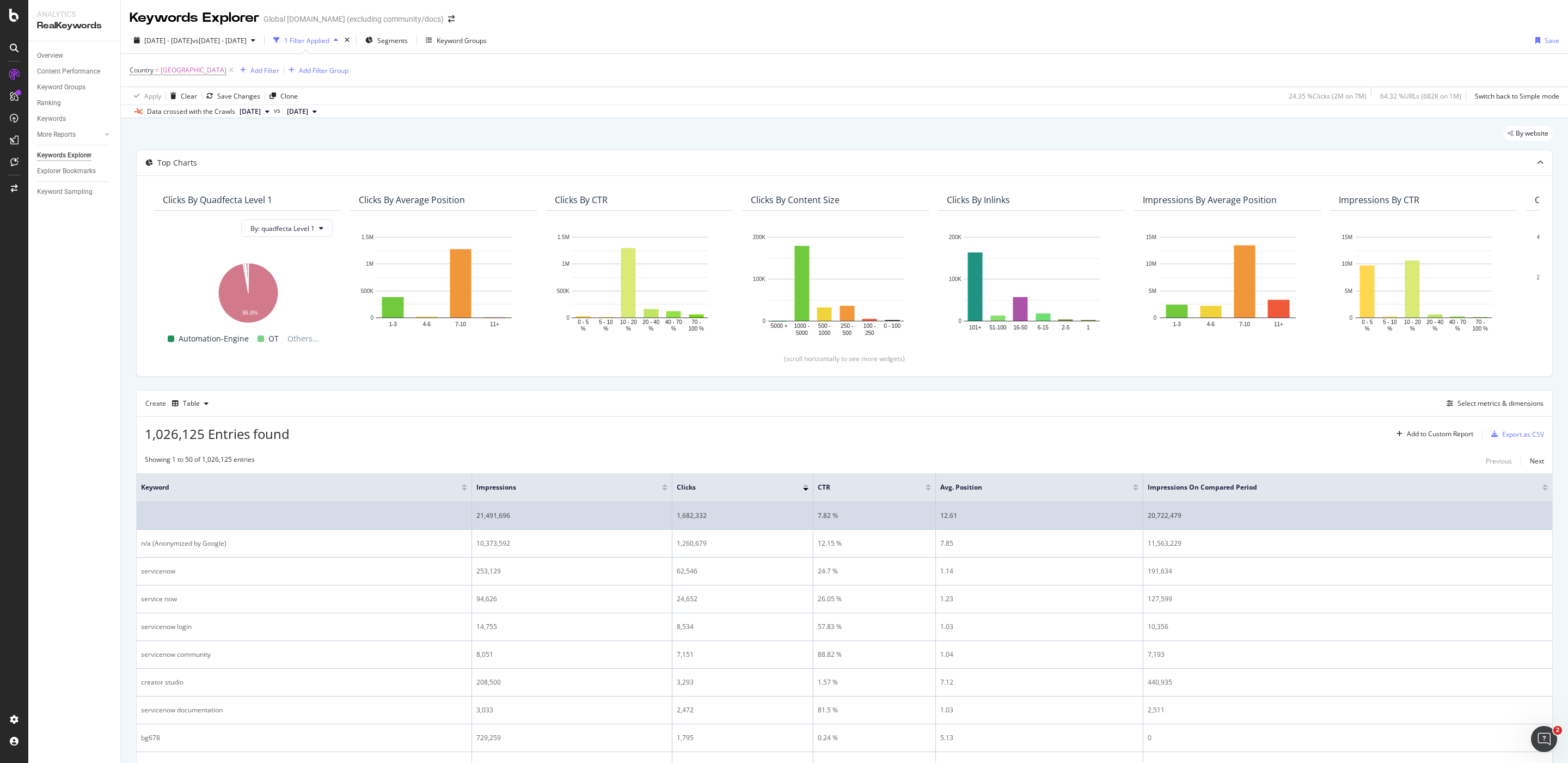
click at [543, 512] on div "21,491,696" at bounding box center [572, 516] width 191 height 10
drag, startPoint x: 516, startPoint y: 520, endPoint x: 476, endPoint y: 518, distance: 40.0
click at [475, 518] on td "21,491,696" at bounding box center [572, 516] width 200 height 28
click at [508, 521] on div "21,491,696" at bounding box center [572, 516] width 191 height 10
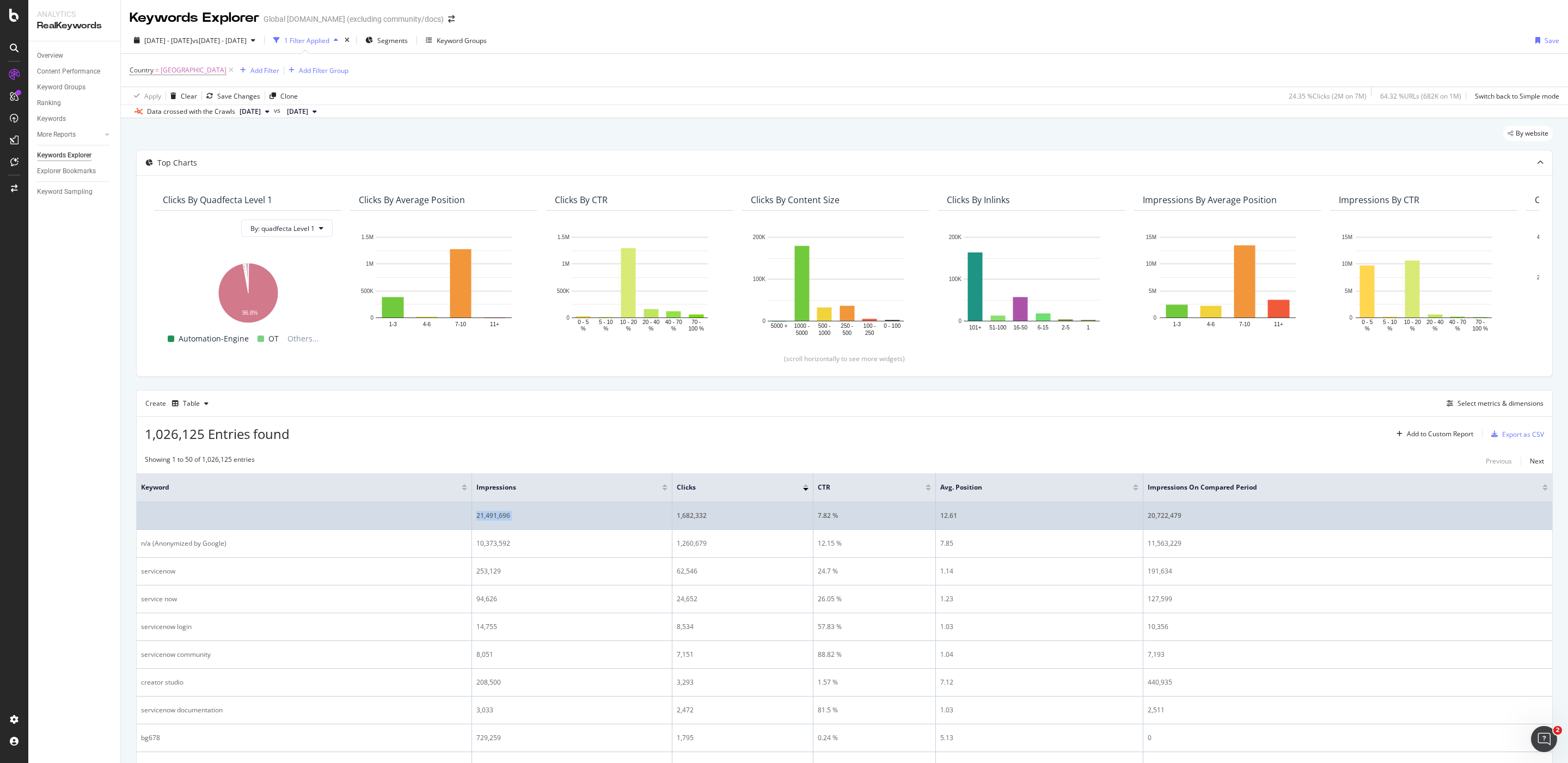
click at [508, 521] on div "21,491,696" at bounding box center [572, 516] width 191 height 10
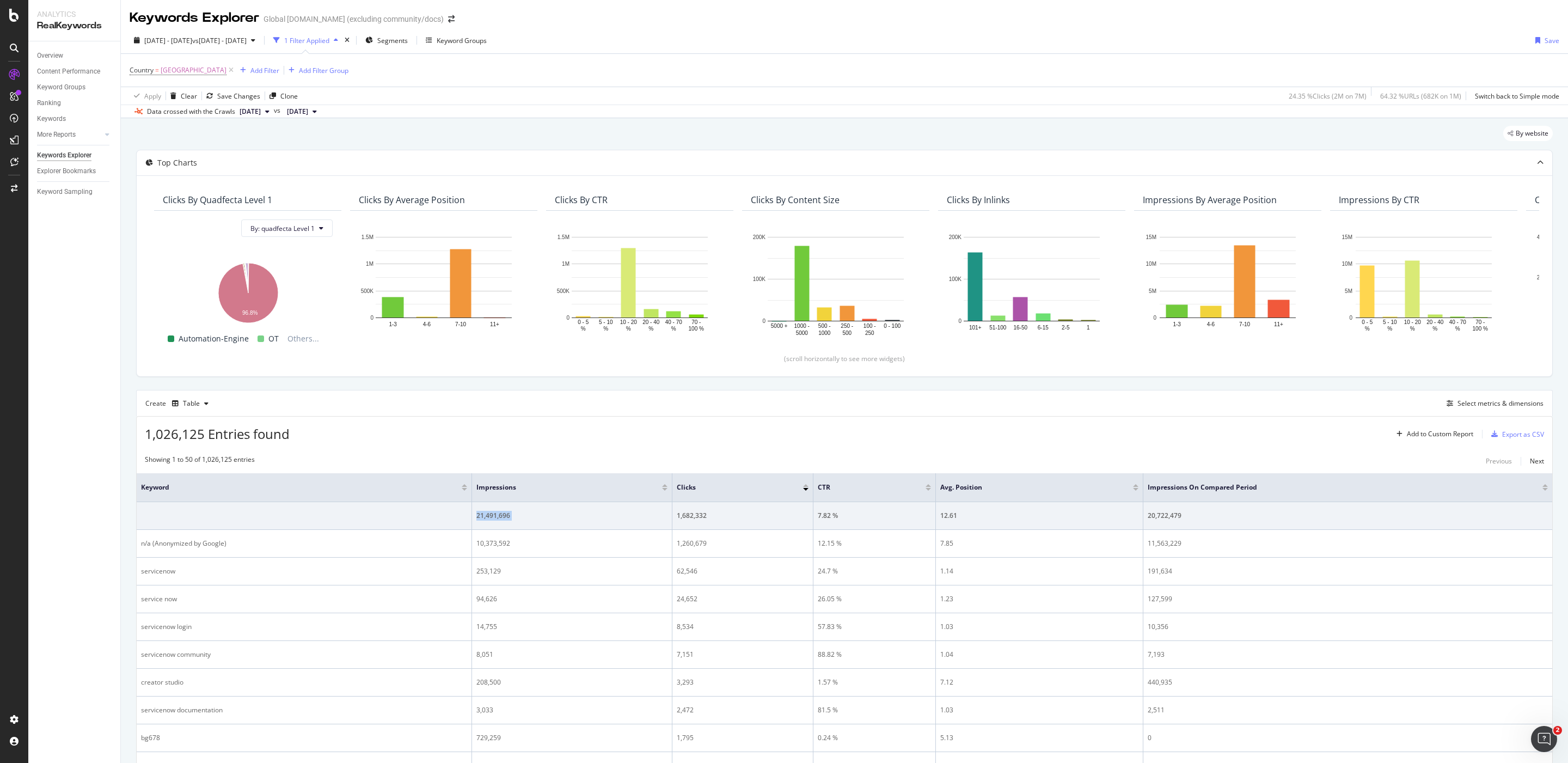
copy div "21,491,696"
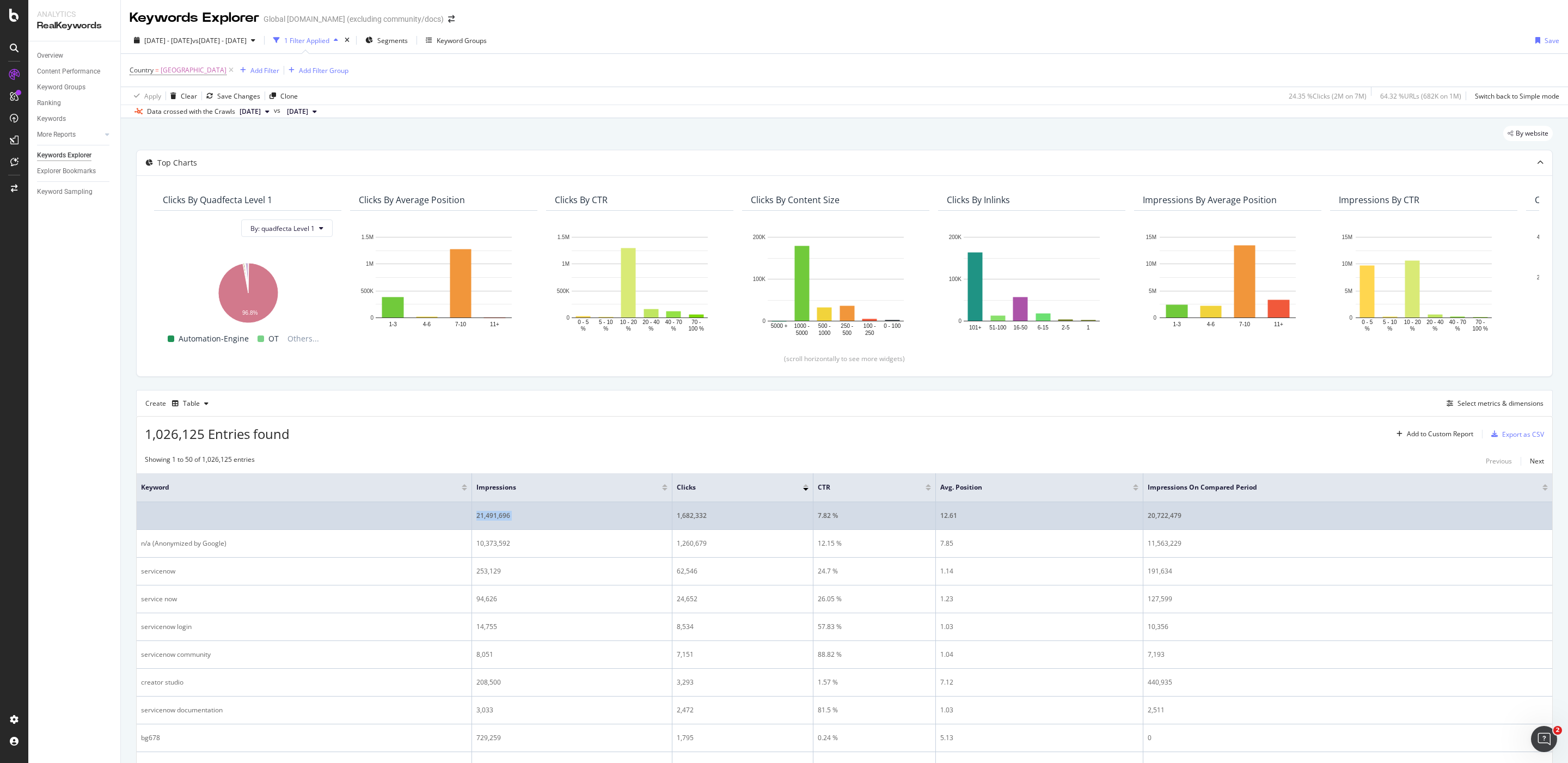
click at [1175, 519] on div "20,722,479" at bounding box center [1347, 516] width 400 height 10
copy div "20,722,479"
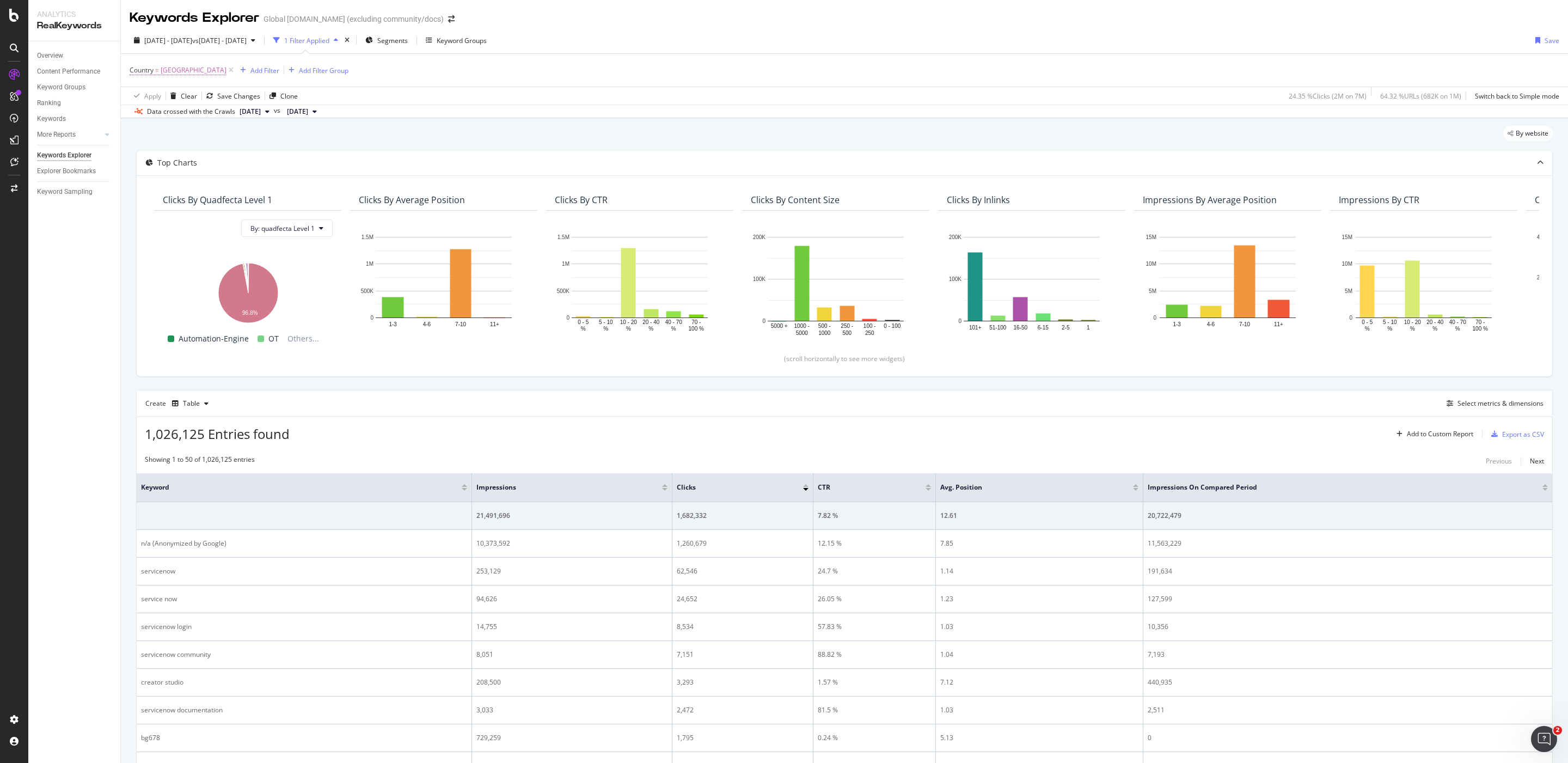
click at [156, 70] on span "=" at bounding box center [156, 70] width 3 height 9
type input "India"
click at [137, 67] on icon at bounding box center [136, 68] width 3 height 6
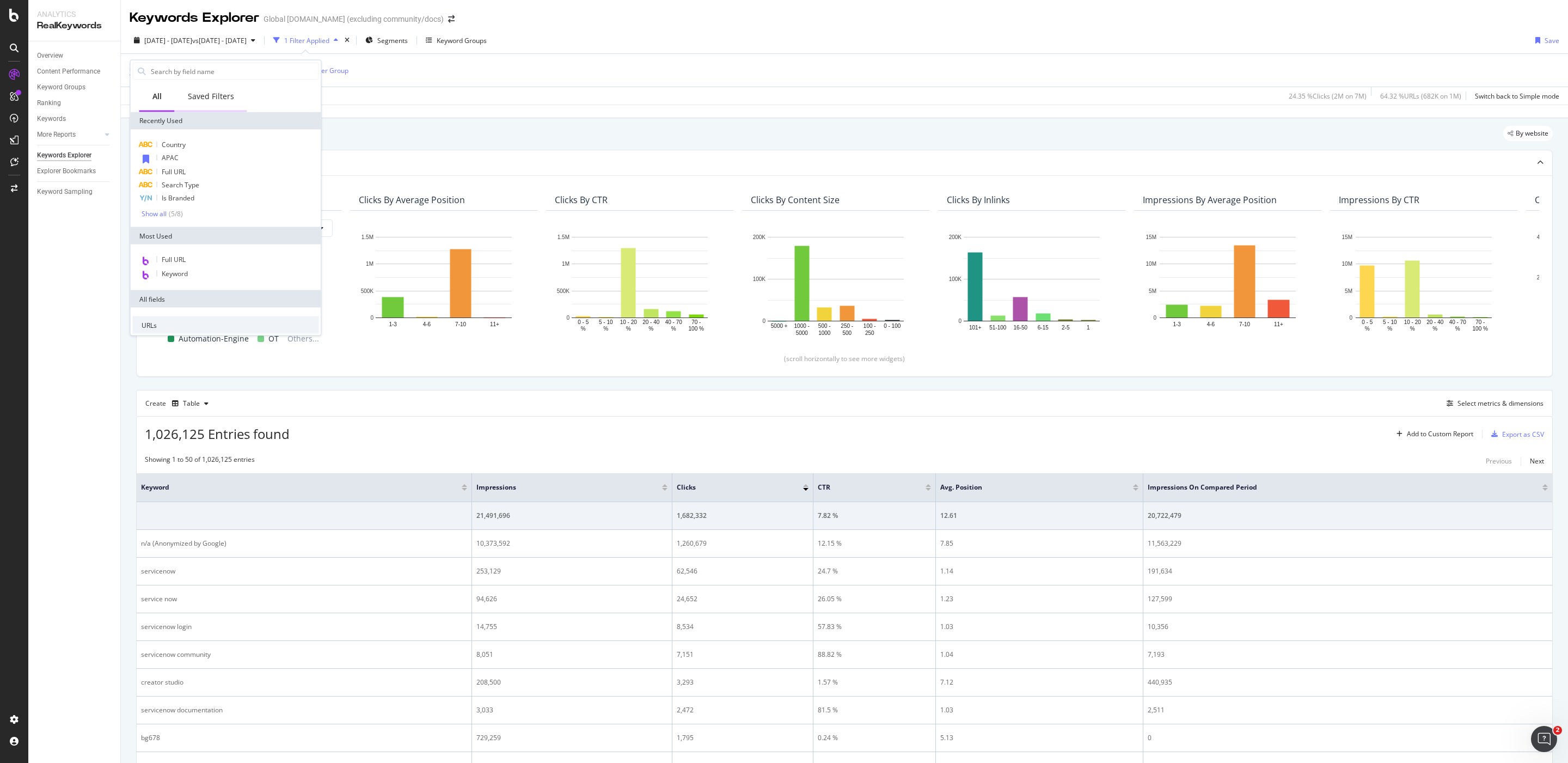
click at [210, 91] on div "Saved Filters" at bounding box center [211, 96] width 46 height 11
click at [155, 84] on div "All" at bounding box center [157, 97] width 36 height 30
click at [172, 163] on div "APAC" at bounding box center [225, 158] width 186 height 14
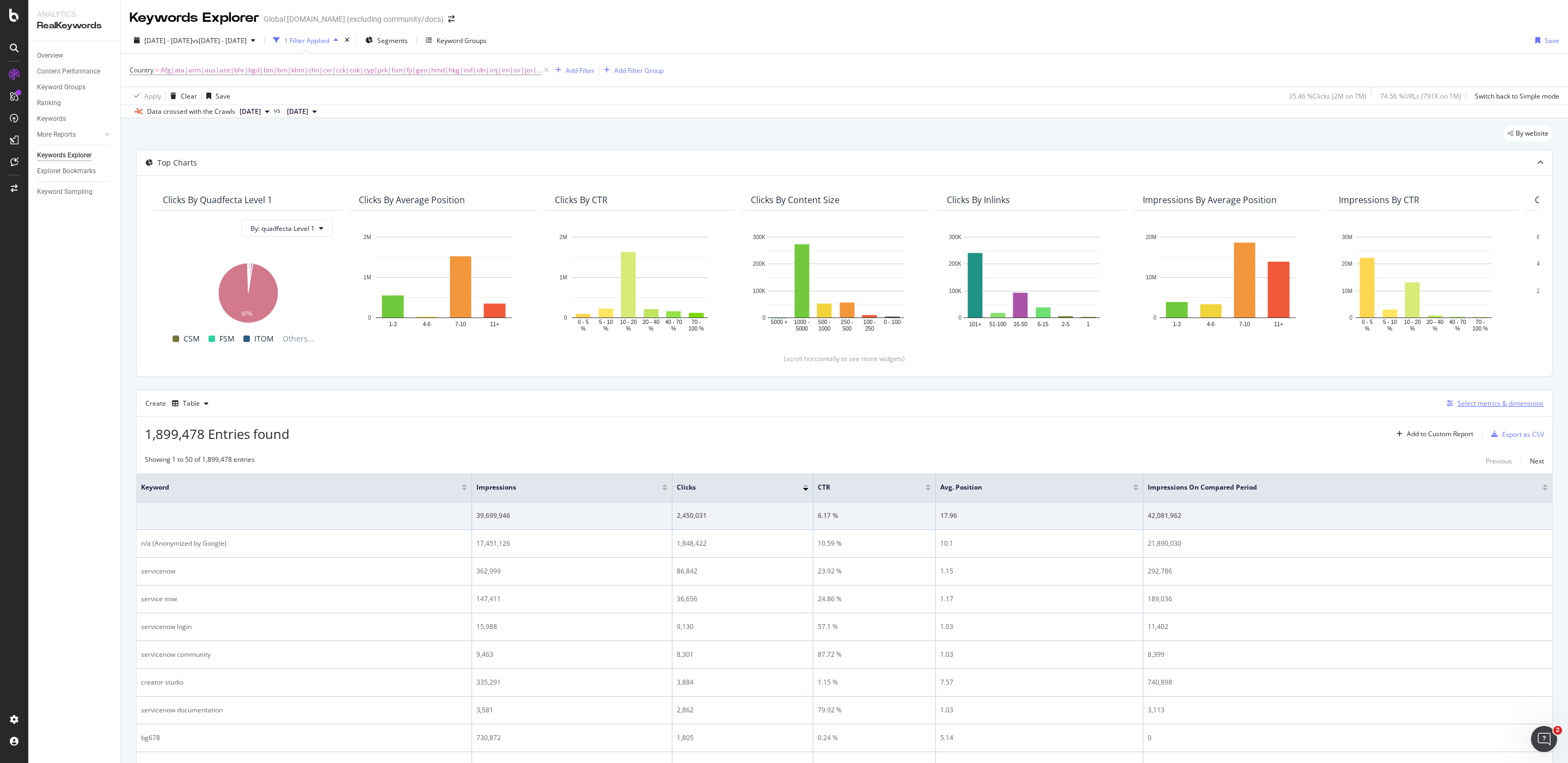
click at [1458, 403] on div "Select metrics & dimensions" at bounding box center [1500, 403] width 86 height 9
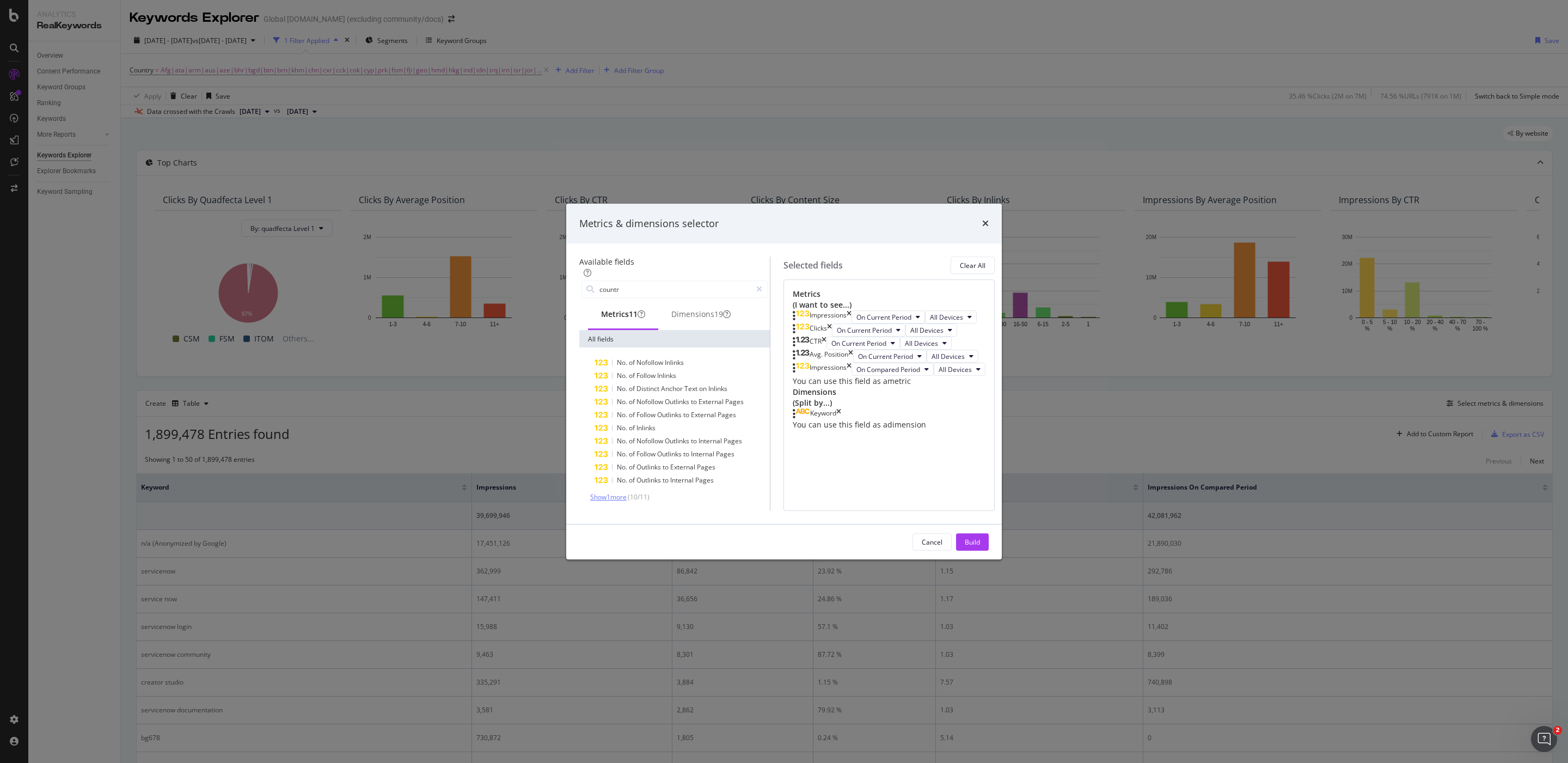
type input "countr"
click at [598, 492] on span "Show 1 more" at bounding box center [608, 496] width 36 height 9
click at [672, 310] on div "Dimensions 19" at bounding box center [701, 316] width 59 height 11
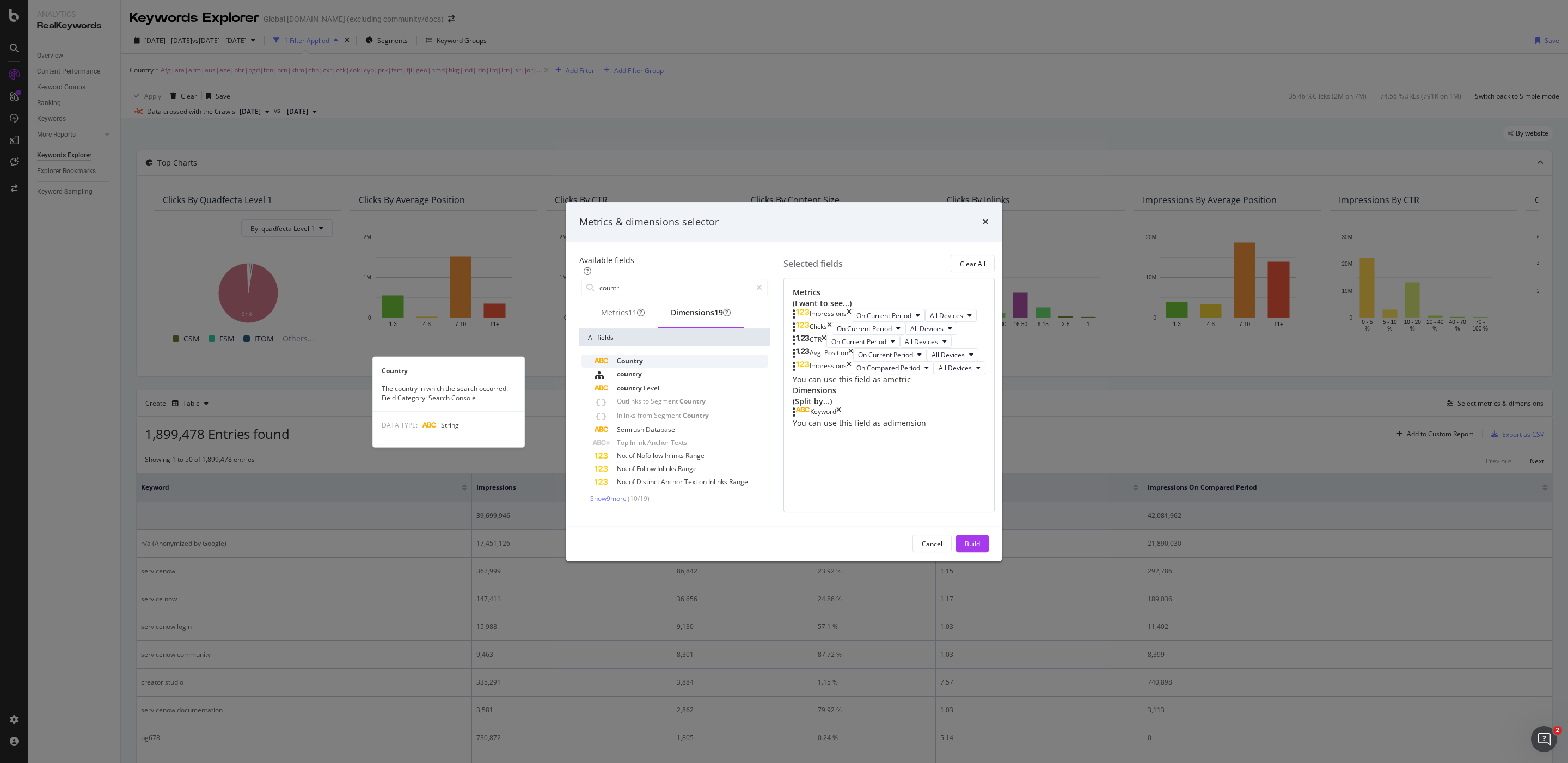
click at [617, 356] on span "Country" at bounding box center [630, 360] width 26 height 9
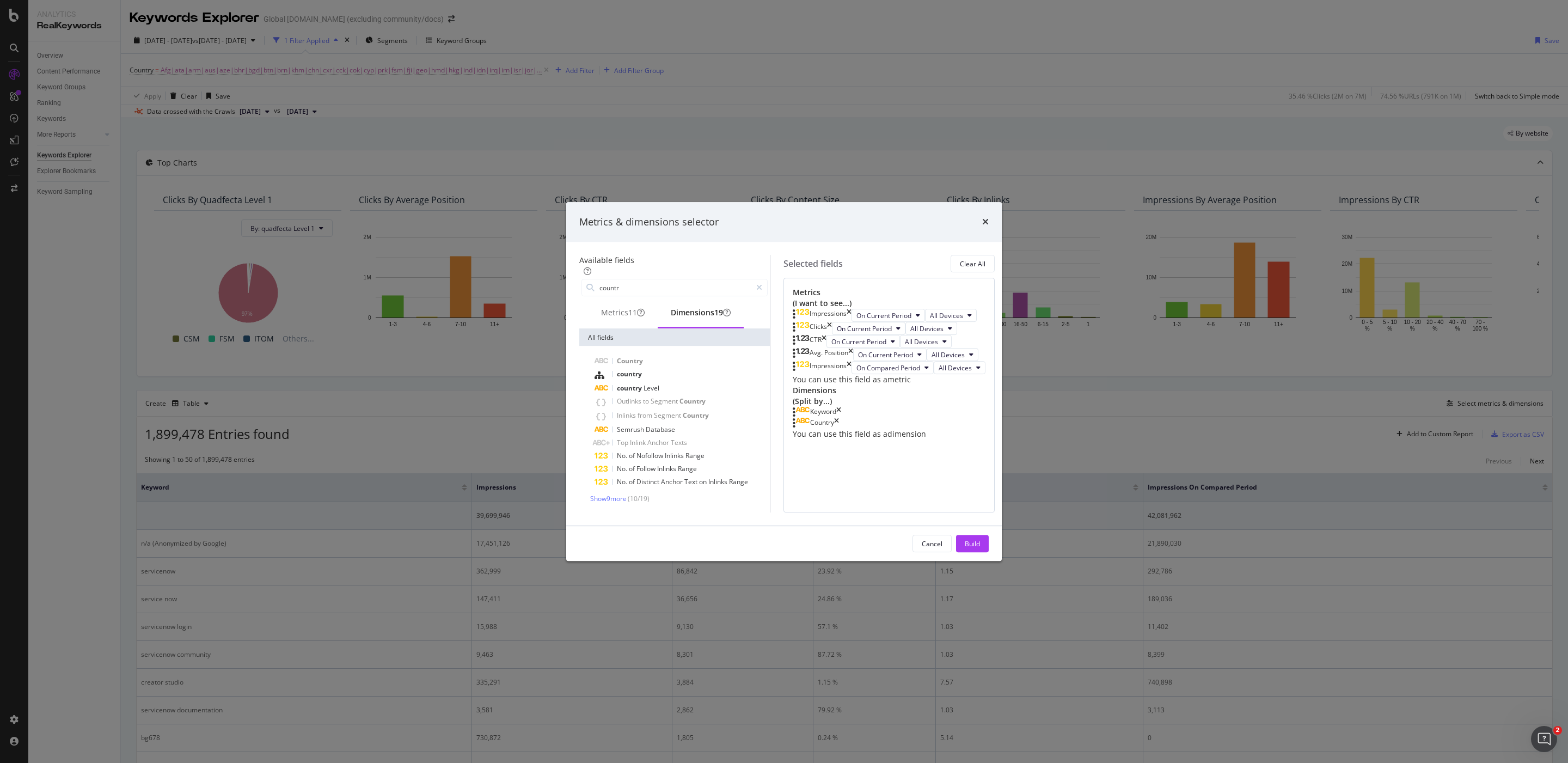
scroll to position [35, 0]
click at [841, 417] on icon "times" at bounding box center [838, 413] width 5 height 11
click at [980, 548] on div "Build" at bounding box center [972, 543] width 15 height 9
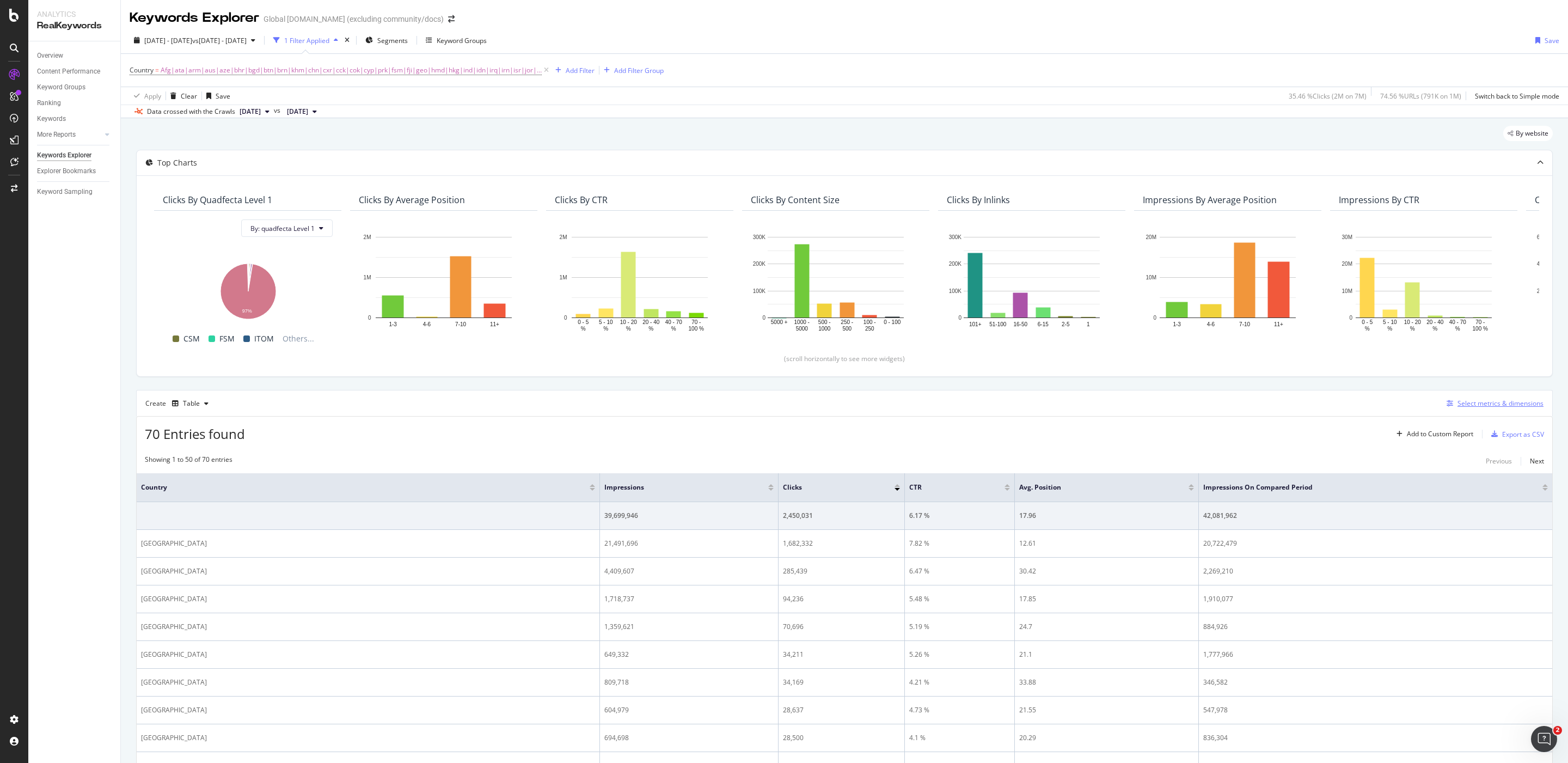
click at [1484, 404] on div "Select metrics & dimensions" at bounding box center [1500, 403] width 86 height 9
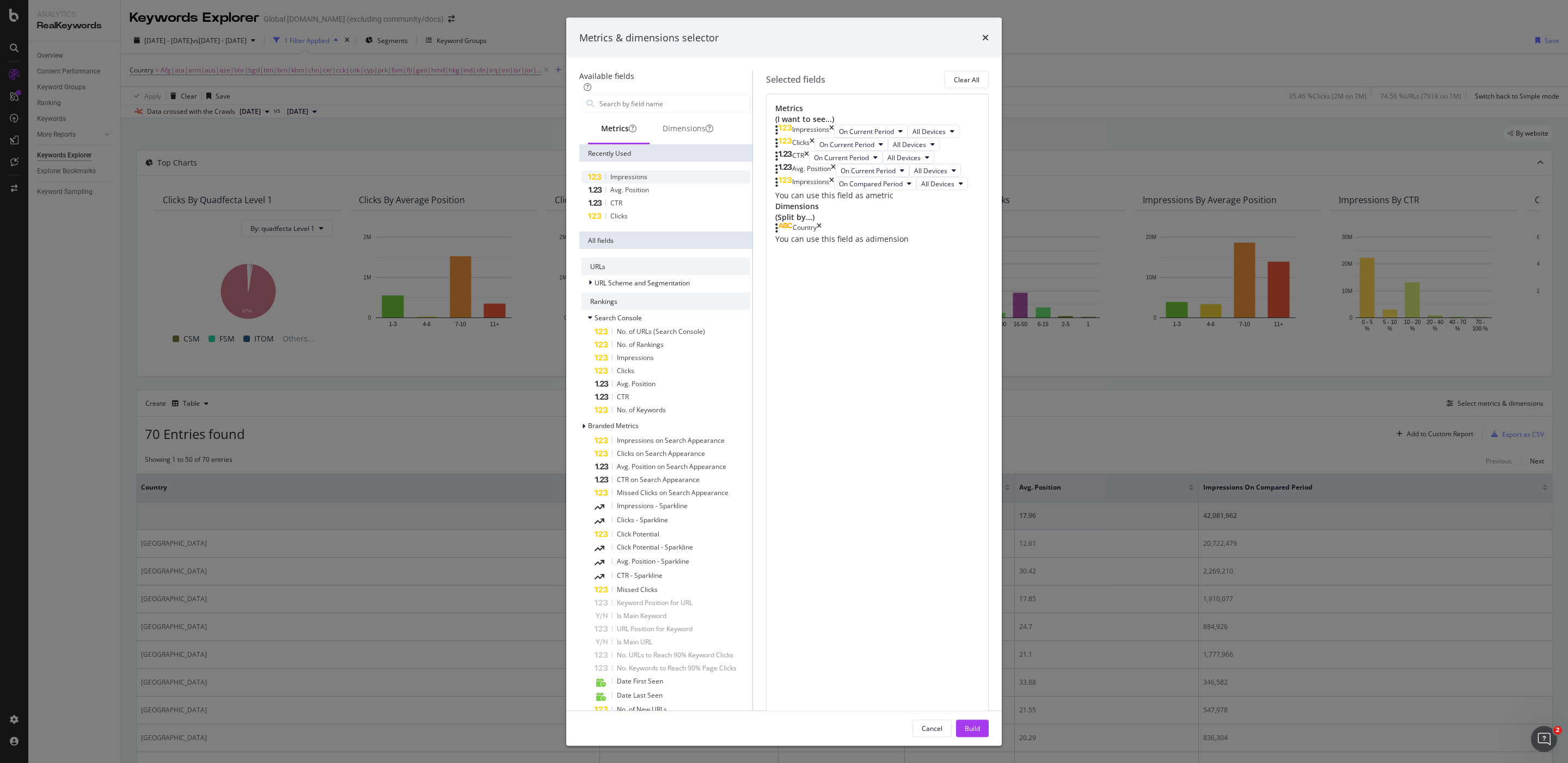
click at [626, 184] on div "Impressions" at bounding box center [666, 177] width 169 height 13
click at [989, 719] on button "Build" at bounding box center [972, 727] width 33 height 17
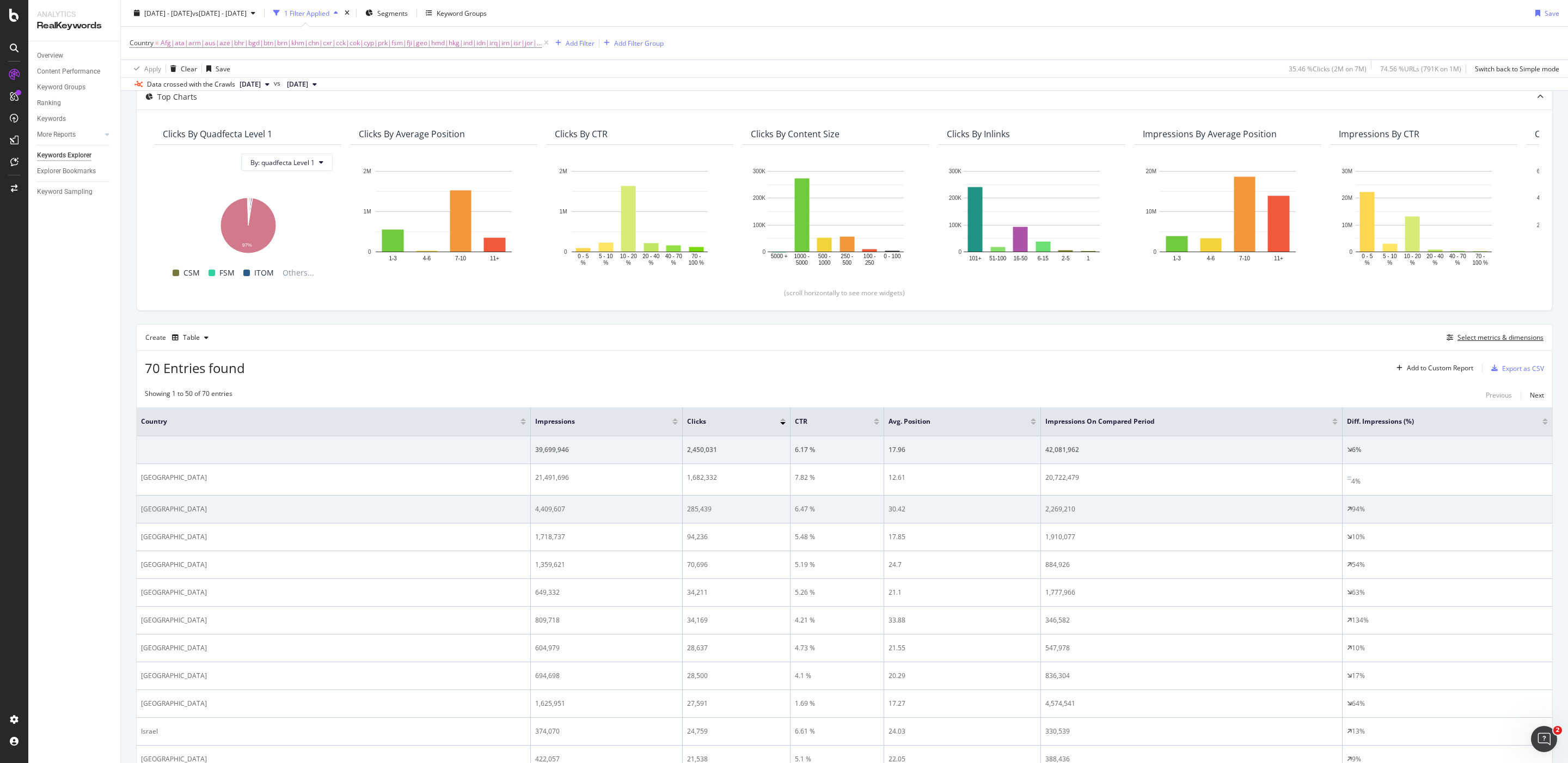
scroll to position [88, 0]
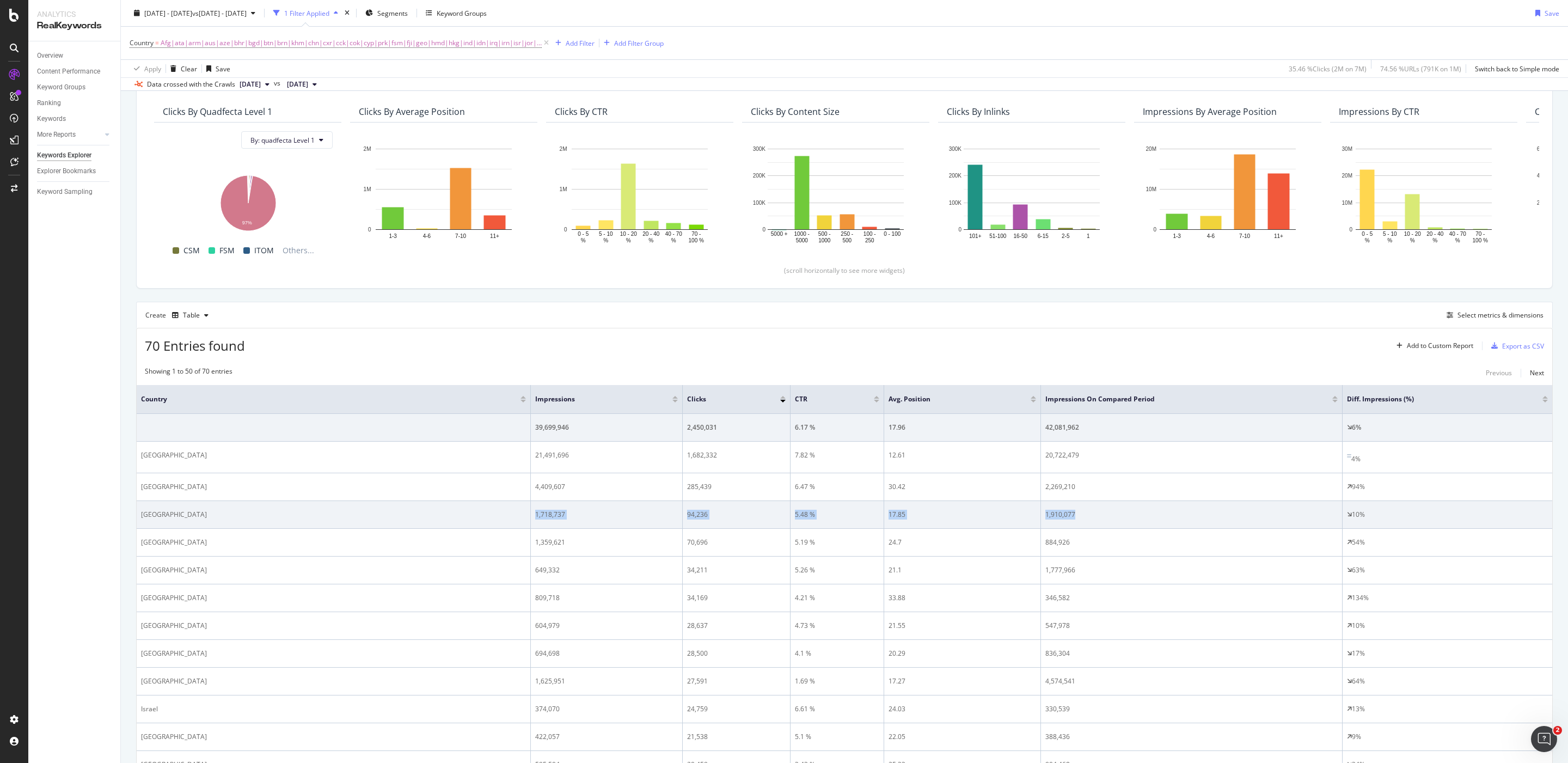
drag, startPoint x: 1178, startPoint y: 514, endPoint x: 459, endPoint y: 506, distance: 719.0
click at [459, 506] on tr "Philippines 1,718,737 94,236 5.48 % 17.85 1,910,077 10%" at bounding box center [845, 514] width 1416 height 28
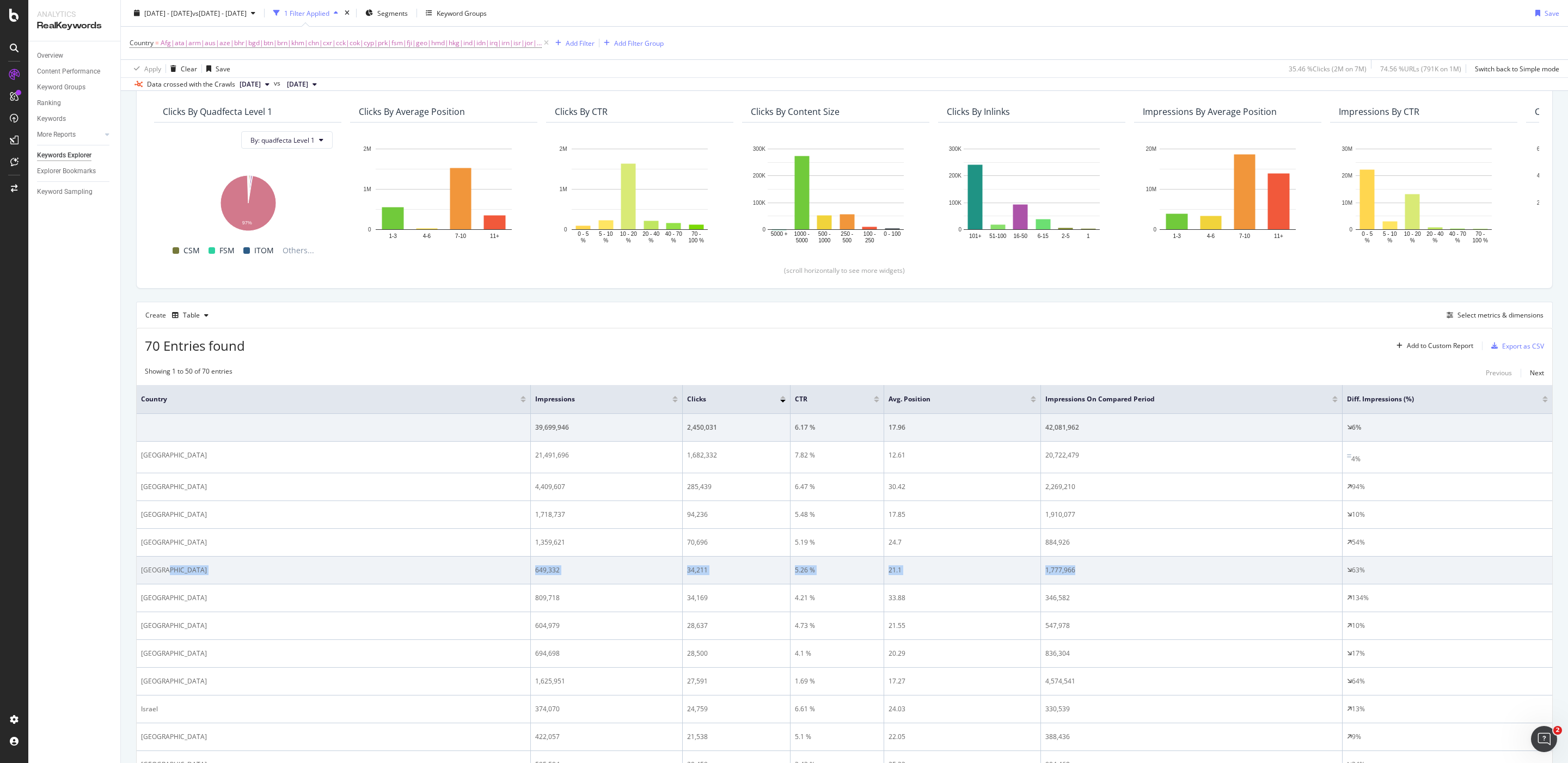
drag, startPoint x: 1048, startPoint y: 568, endPoint x: 396, endPoint y: 570, distance: 652.0
click at [396, 570] on tr "Vietnam 649,332 34,211 5.26 % 21.1 1,777,966 63%" at bounding box center [845, 570] width 1416 height 28
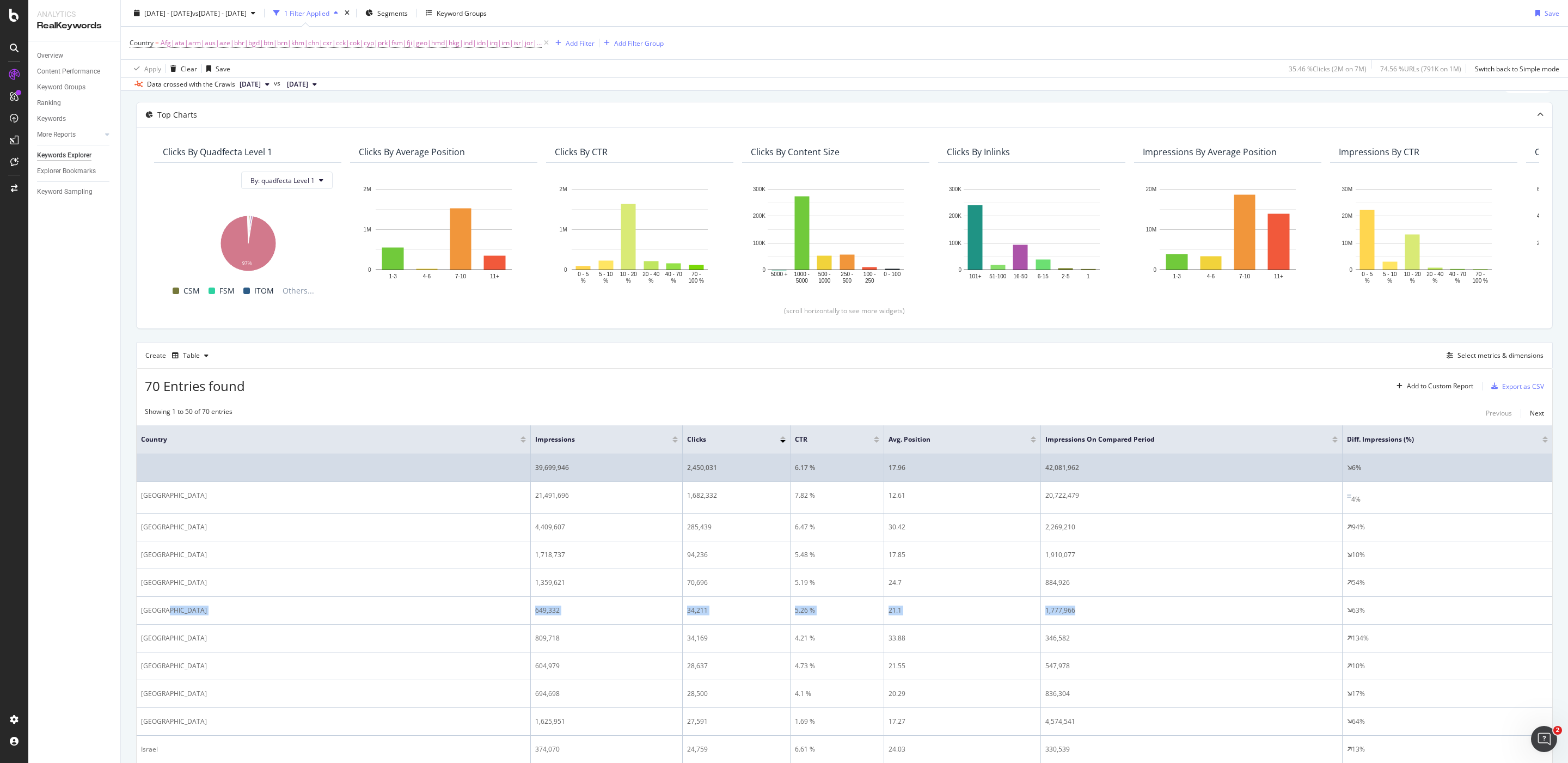
scroll to position [47, 0]
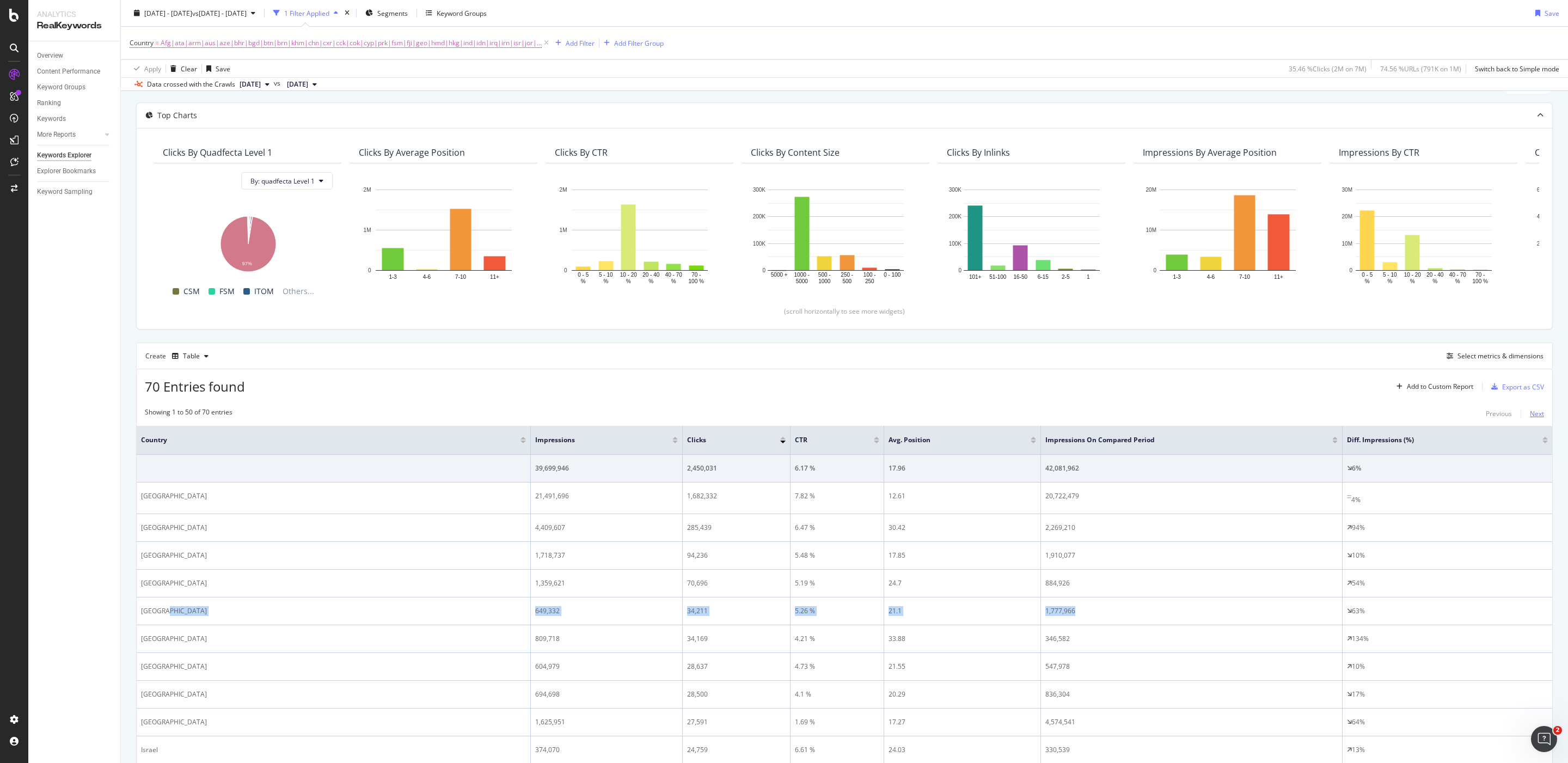
click at [1530, 414] on div "Next" at bounding box center [1537, 413] width 14 height 9
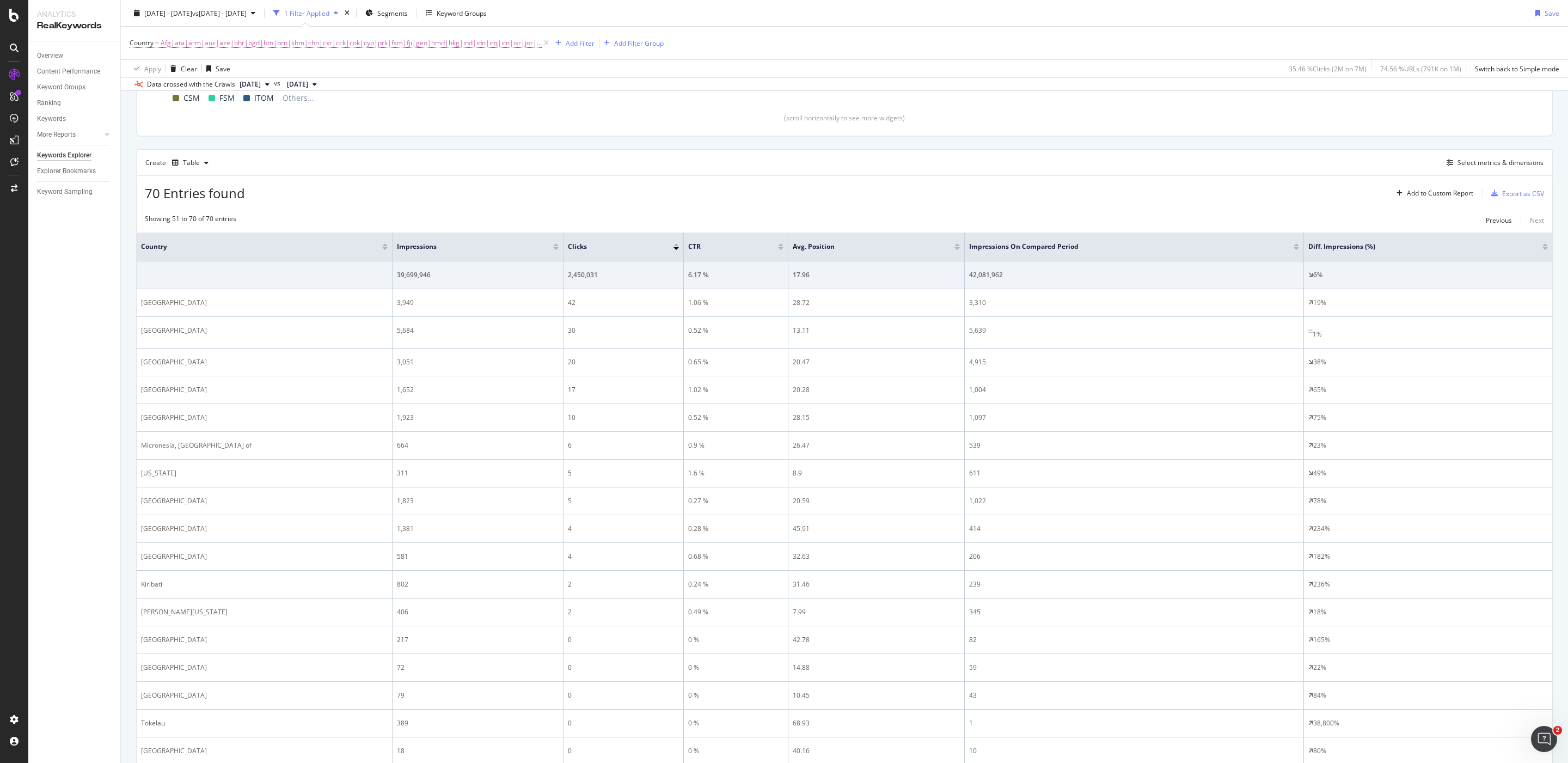
scroll to position [234, 0]
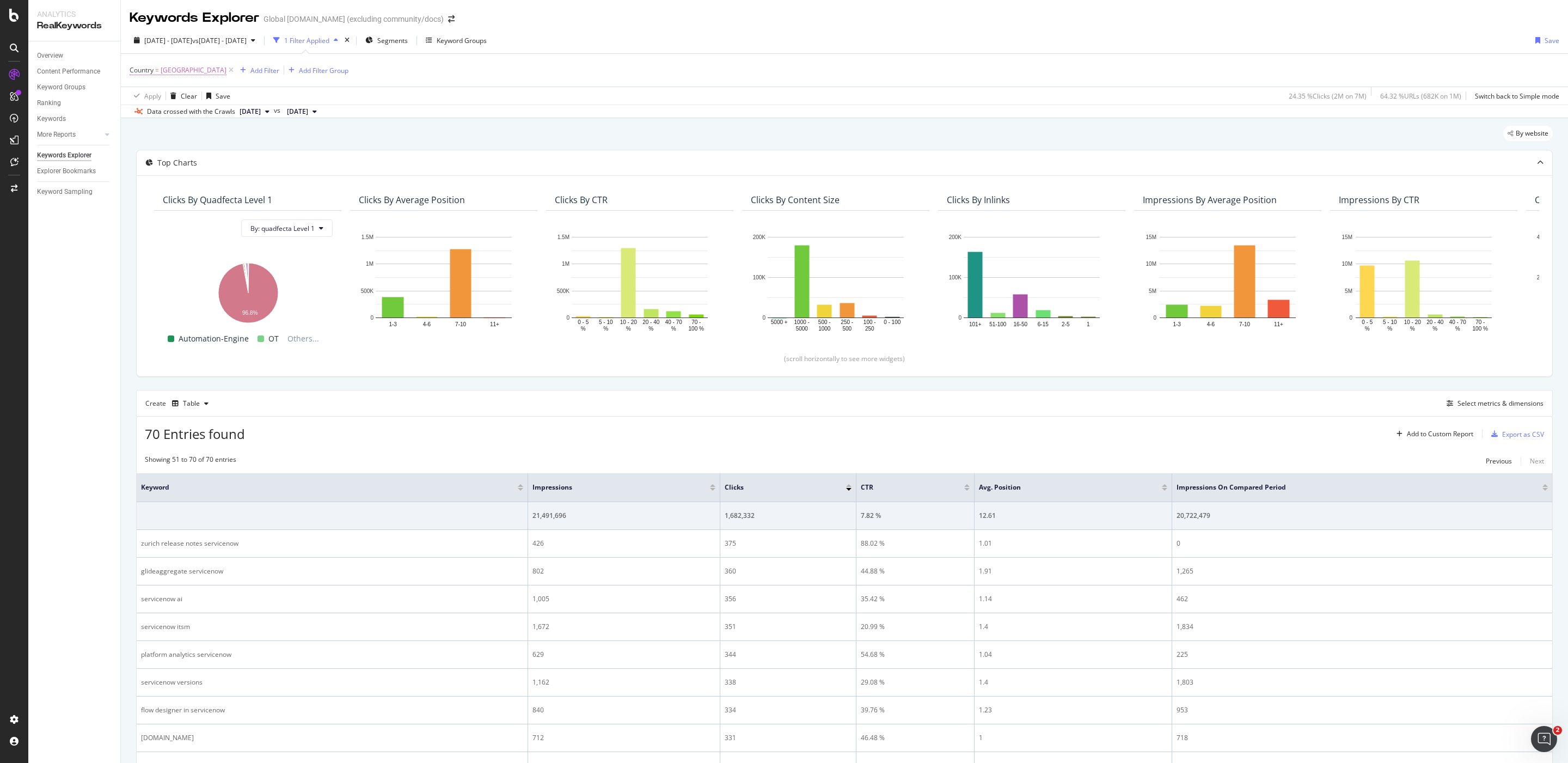
click at [168, 68] on span "India" at bounding box center [193, 71] width 66 height 15
type input "India"
click at [166, 98] on icon at bounding box center [168, 96] width 8 height 6
drag, startPoint x: 503, startPoint y: 101, endPoint x: 362, endPoint y: 12, distance: 166.7
click at [503, 101] on div "Apply Clear Save 24.35 % Clicks ( 2M on 7M ) 64.32 % URLs ( 682K on 1M ) Switch…" at bounding box center [844, 96] width 1447 height 18
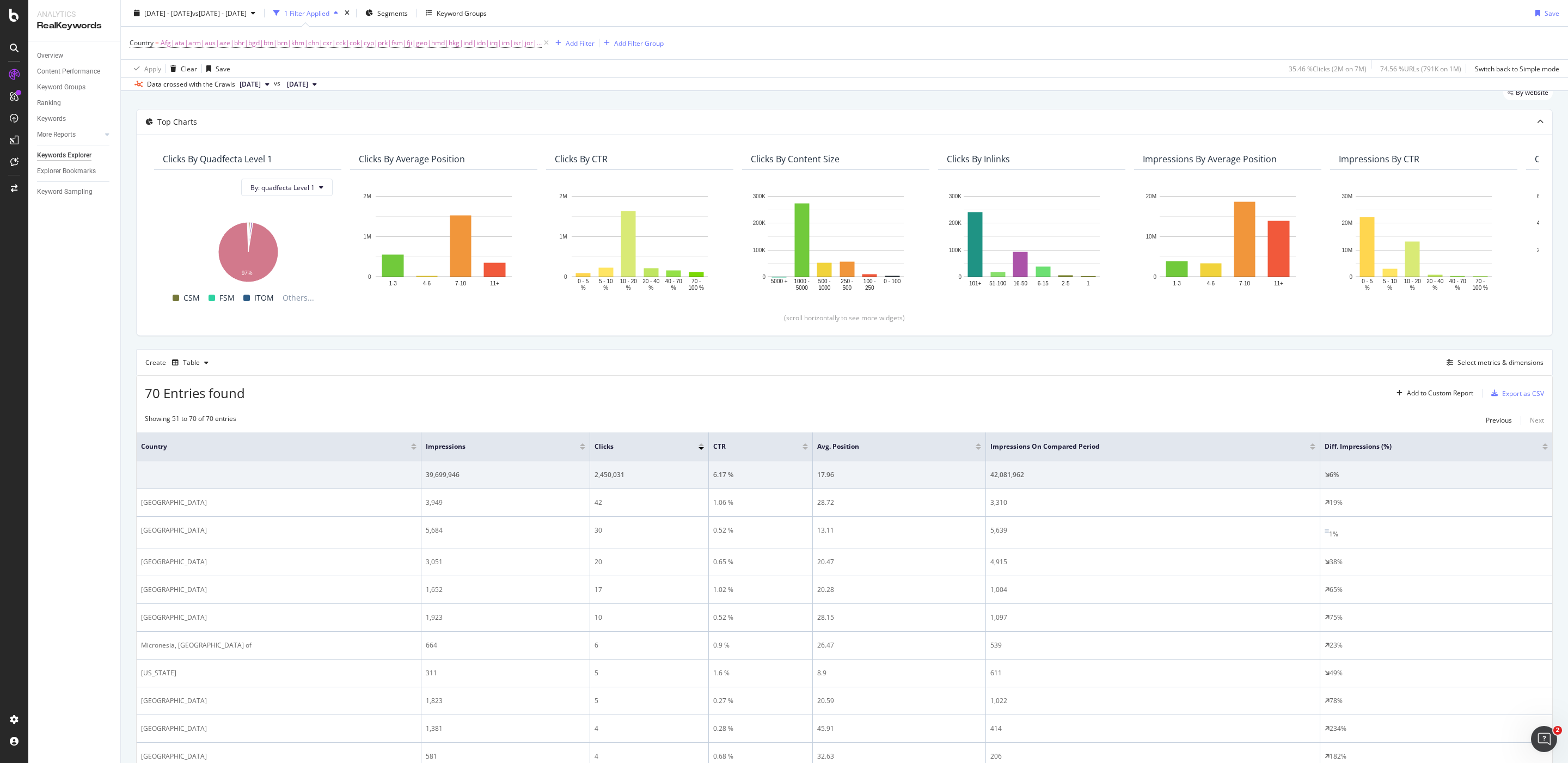
scroll to position [40, 0]
click at [1486, 424] on div "Previous" at bounding box center [1498, 421] width 26 height 9
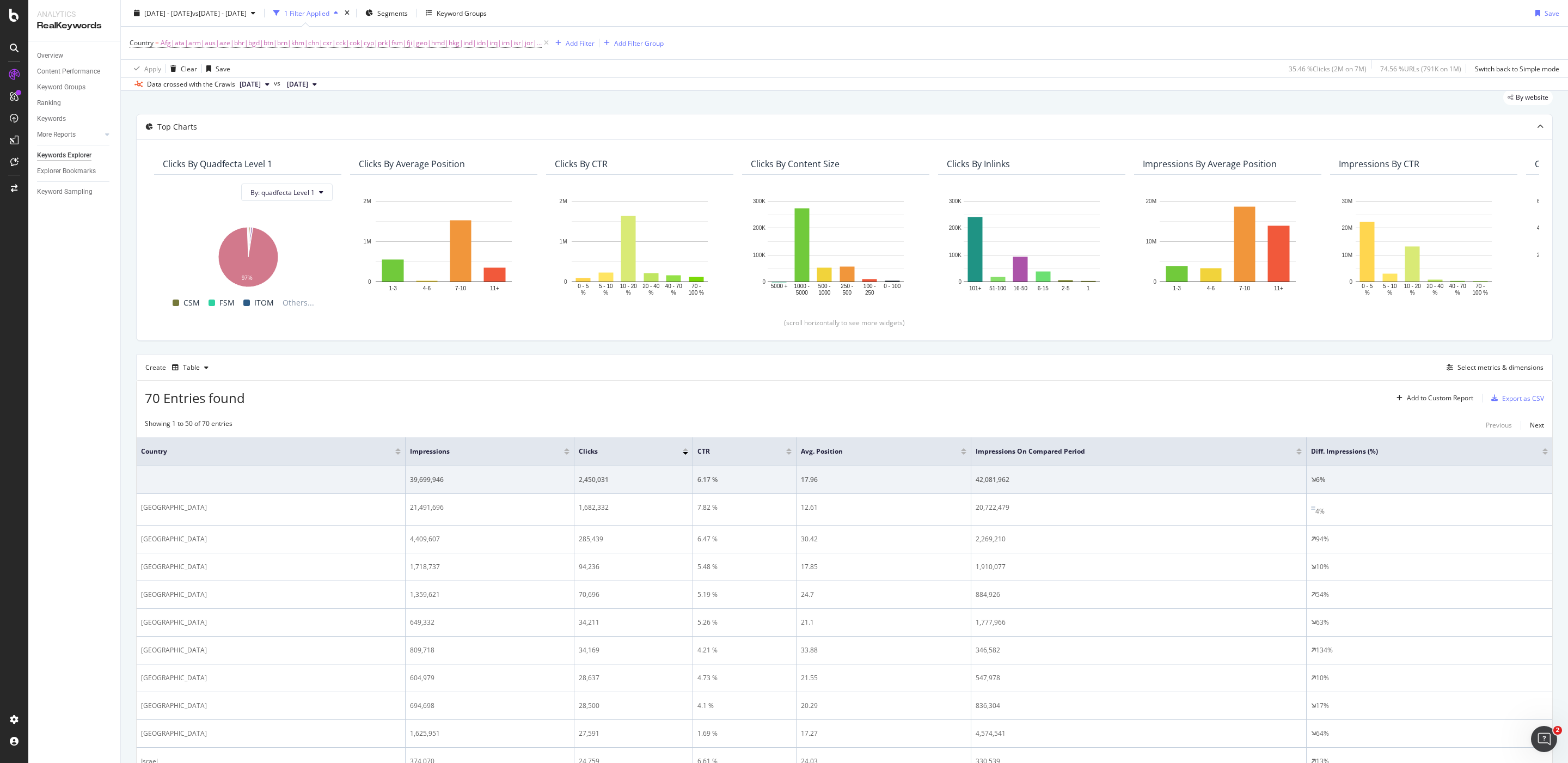
scroll to position [94, 0]
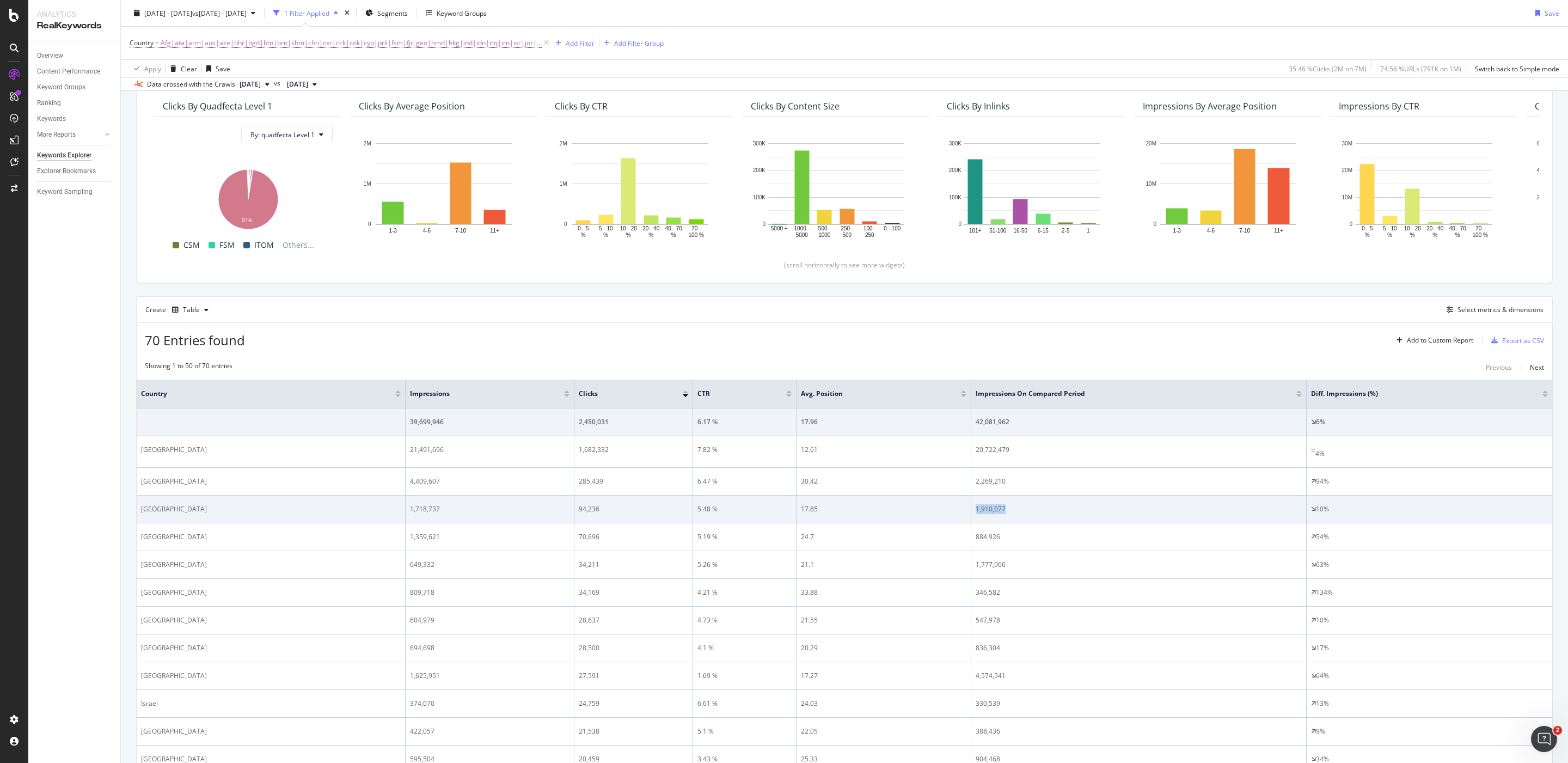
drag, startPoint x: 1055, startPoint y: 511, endPoint x: 936, endPoint y: 510, distance: 119.0
click at [937, 510] on tr "Philippines 1,718,737 94,236 5.48 % 17.85 1,910,077 10%" at bounding box center [845, 510] width 1416 height 28
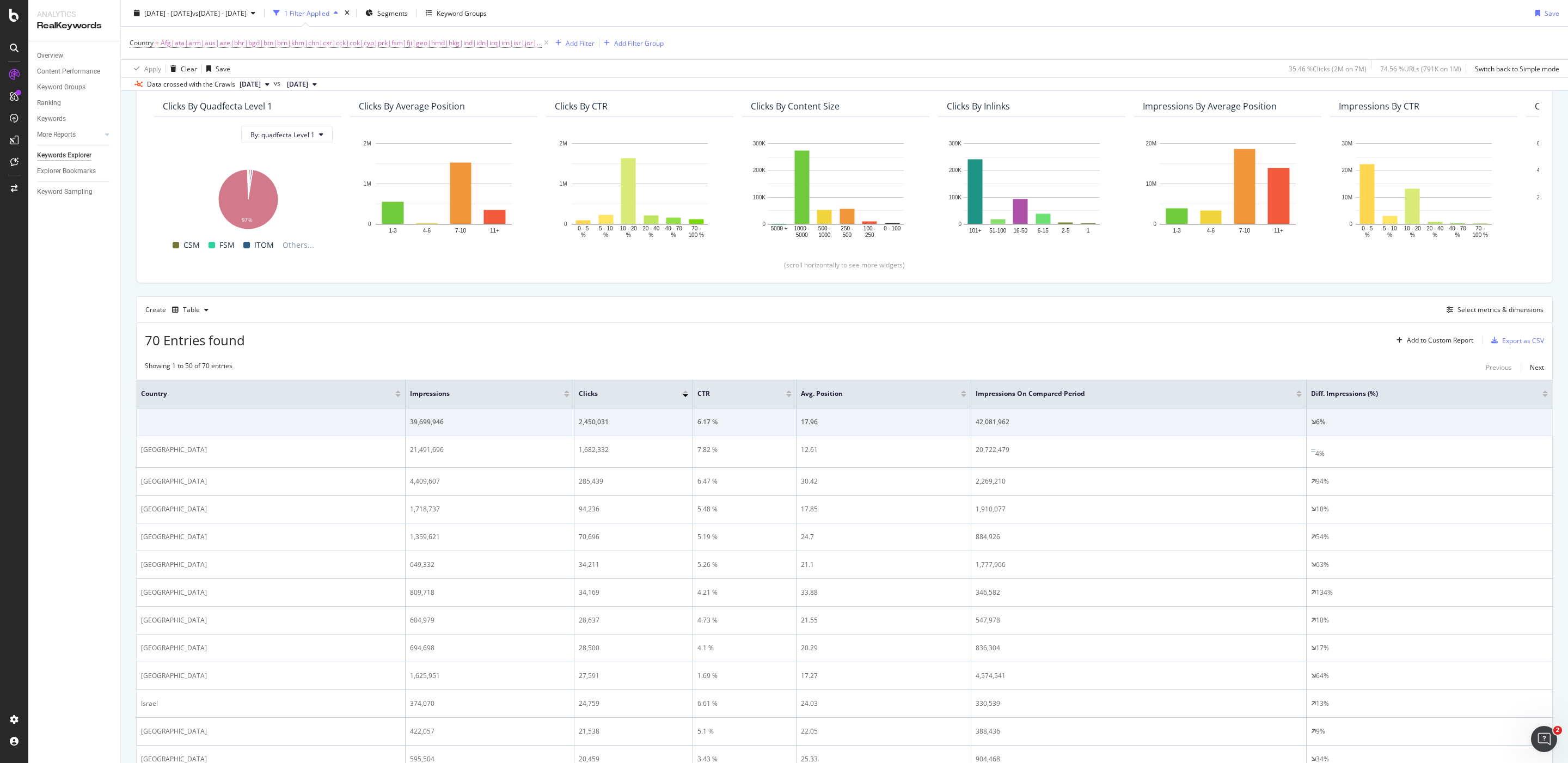
click at [1300, 397] on div at bounding box center [1299, 396] width 6 height 3
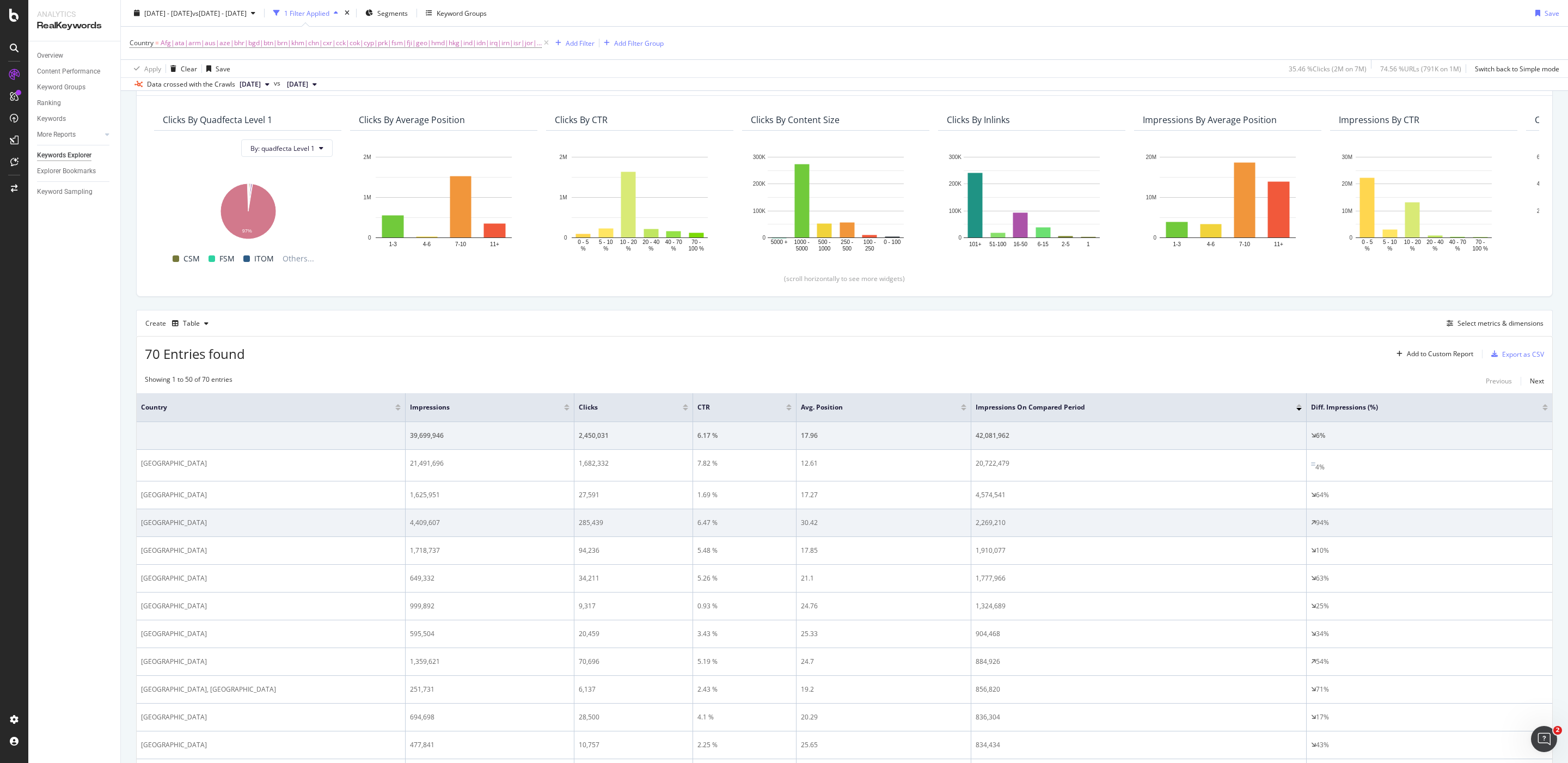
scroll to position [88, 0]
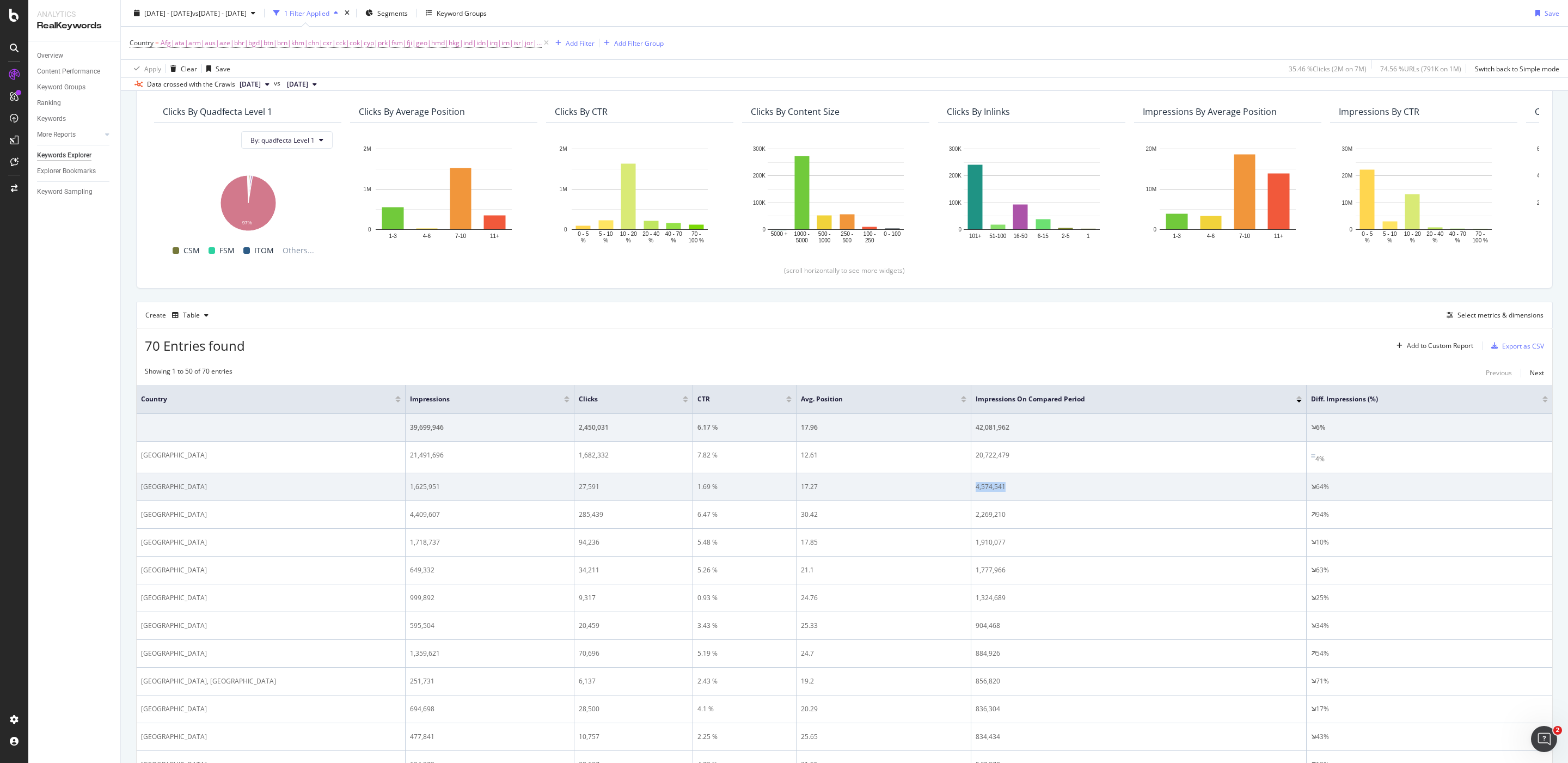
drag, startPoint x: 1093, startPoint y: 483, endPoint x: 967, endPoint y: 484, distance: 126.0
click at [967, 484] on tr "South Korea 1,625,951 27,591 1.69 % 17.27 4,574,541 64%" at bounding box center [845, 487] width 1416 height 28
